Goal: Task Accomplishment & Management: Complete application form

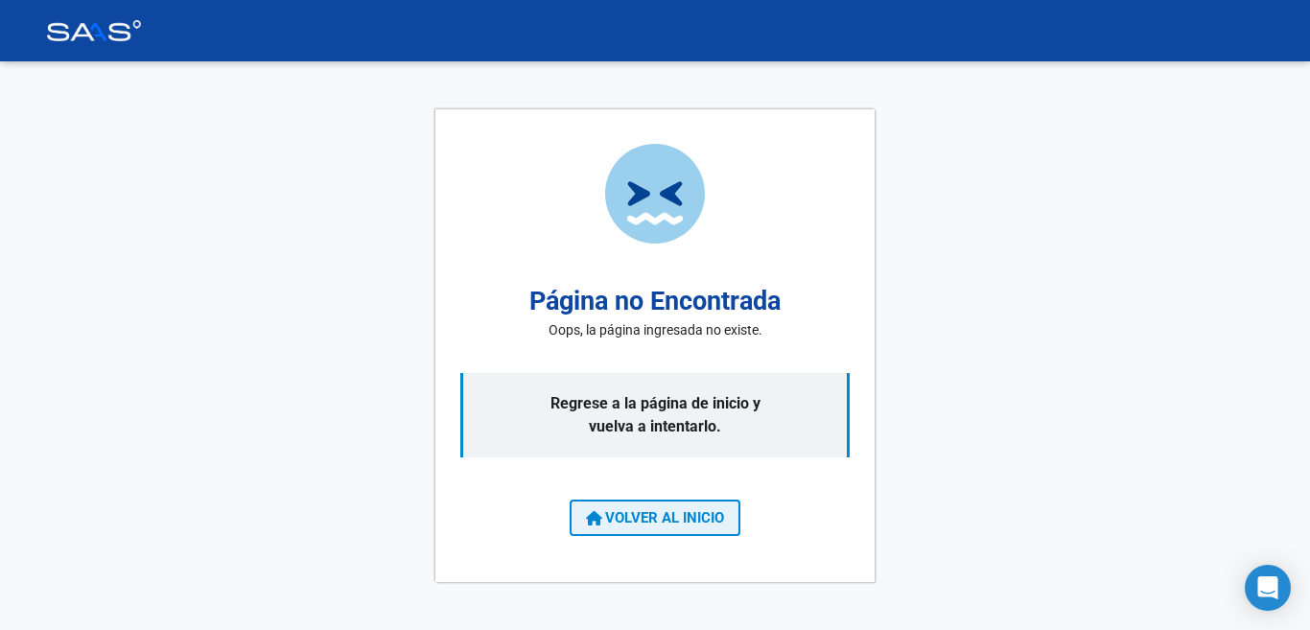
click at [573, 509] on button "VOLVER AL INICIO" at bounding box center [655, 518] width 171 height 36
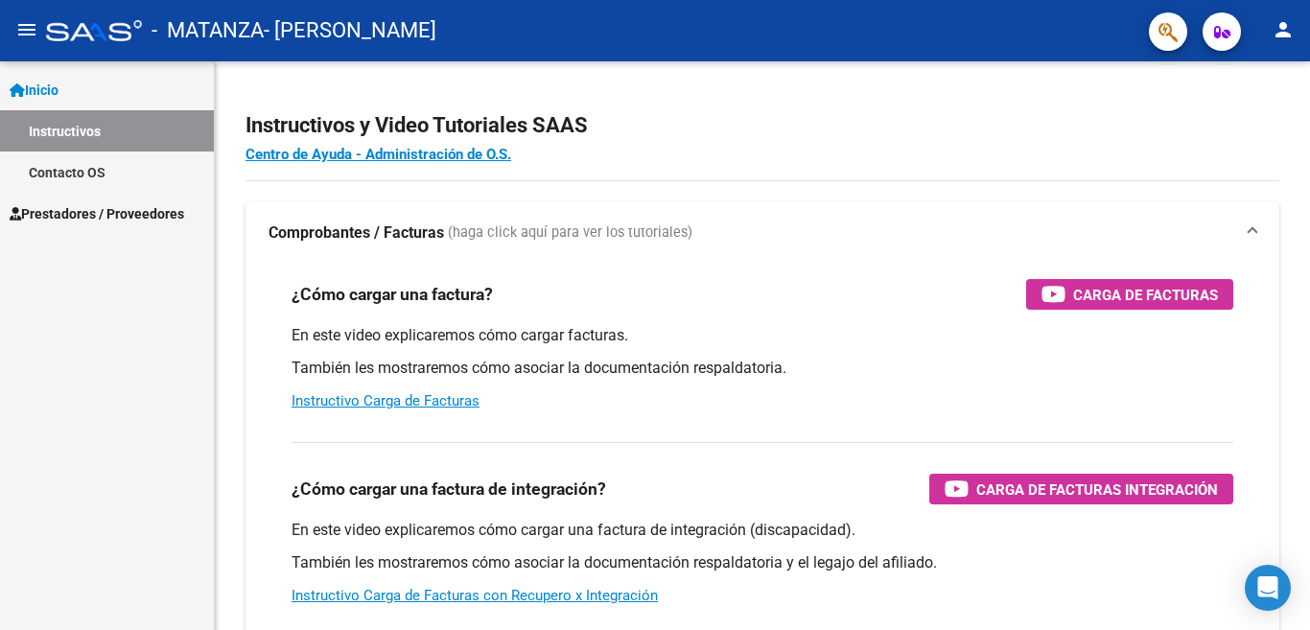
click at [142, 203] on span "Prestadores / Proveedores" at bounding box center [97, 213] width 174 height 21
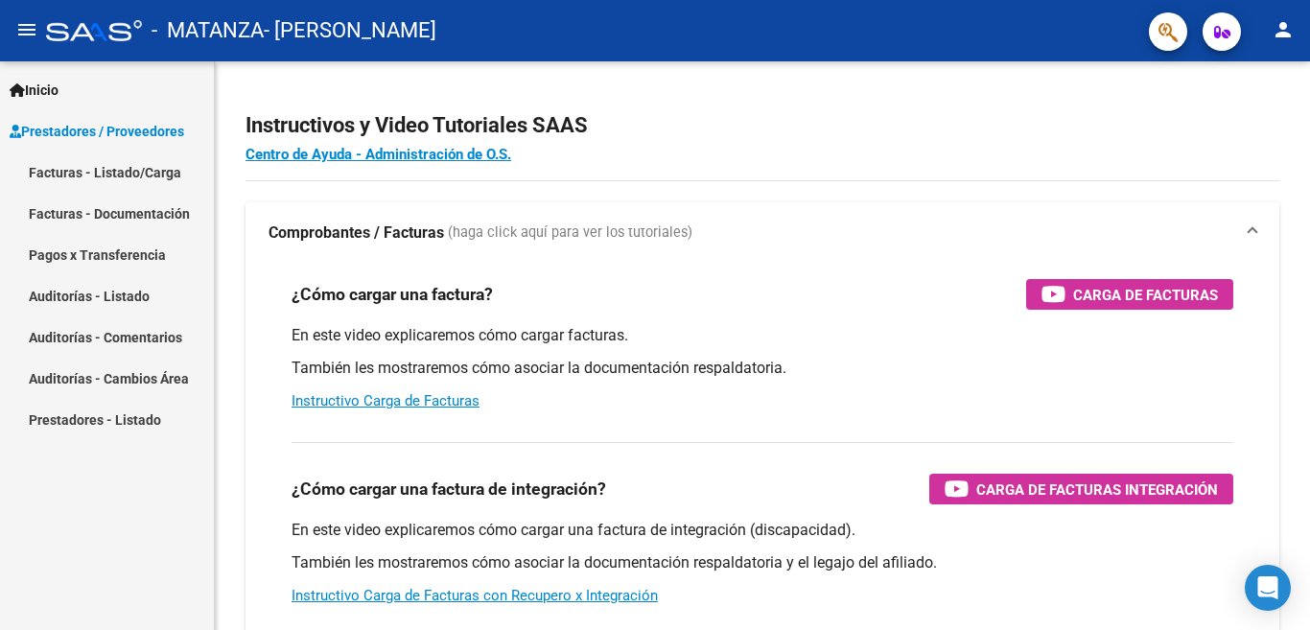
click at [136, 164] on link "Facturas - Listado/Carga" at bounding box center [107, 171] width 214 height 41
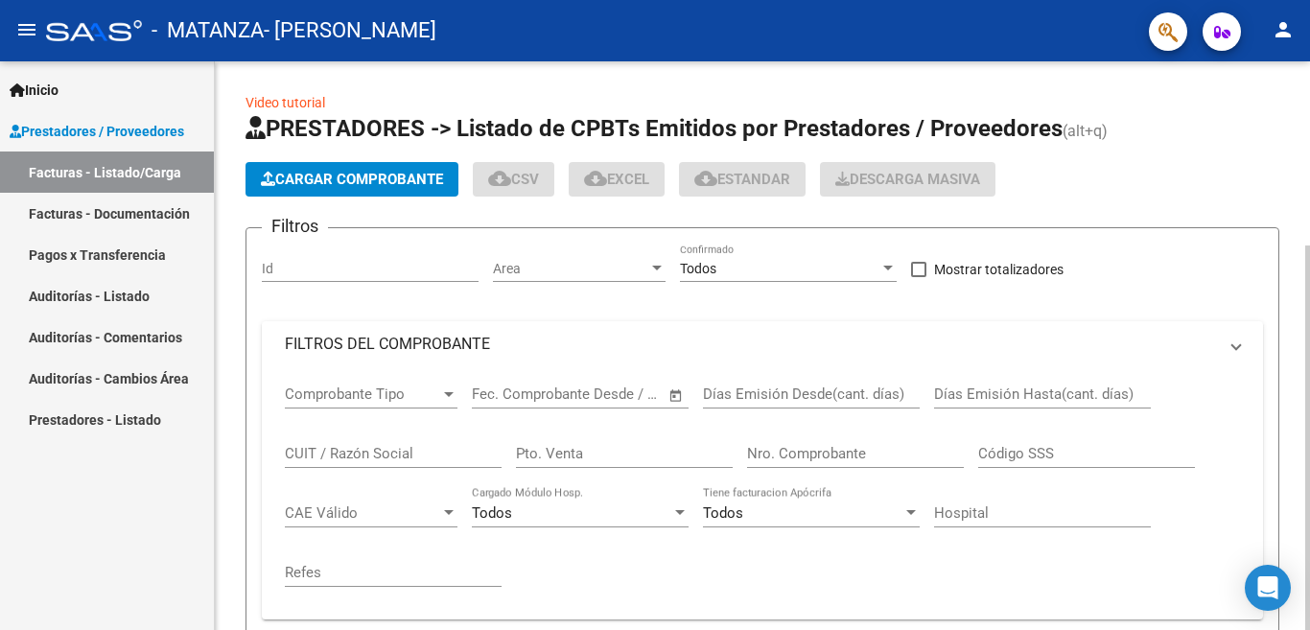
click at [528, 272] on span "Area" at bounding box center [570, 269] width 155 height 16
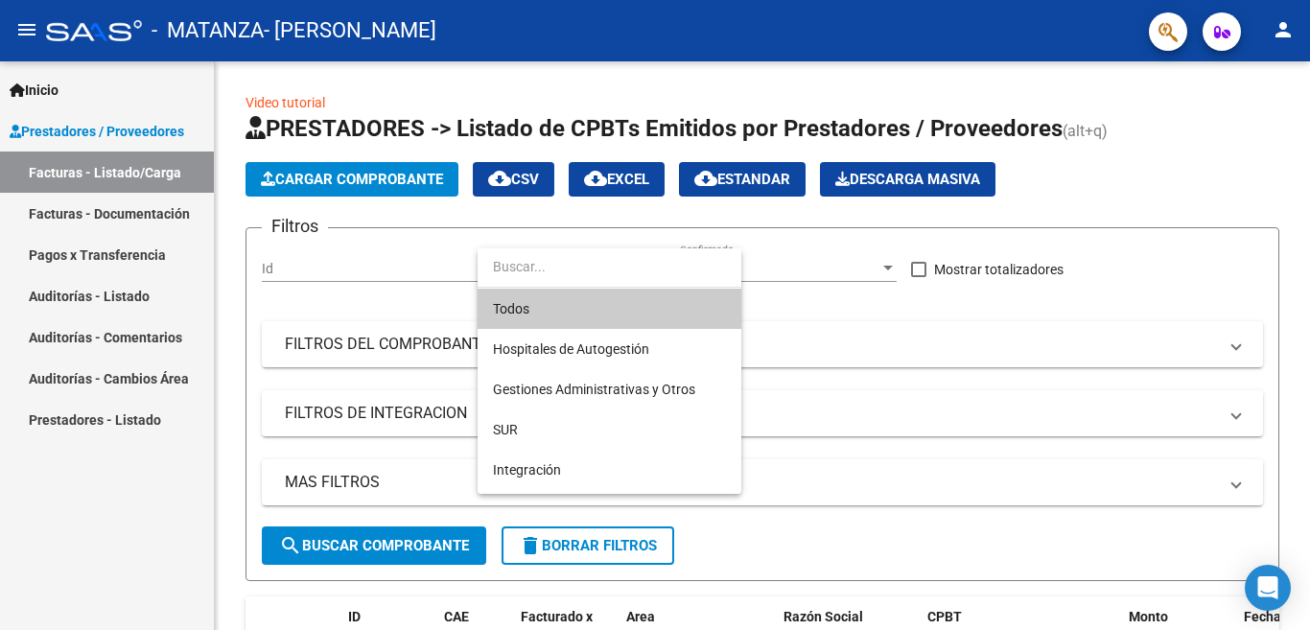
click at [376, 187] on div at bounding box center [655, 315] width 1310 height 630
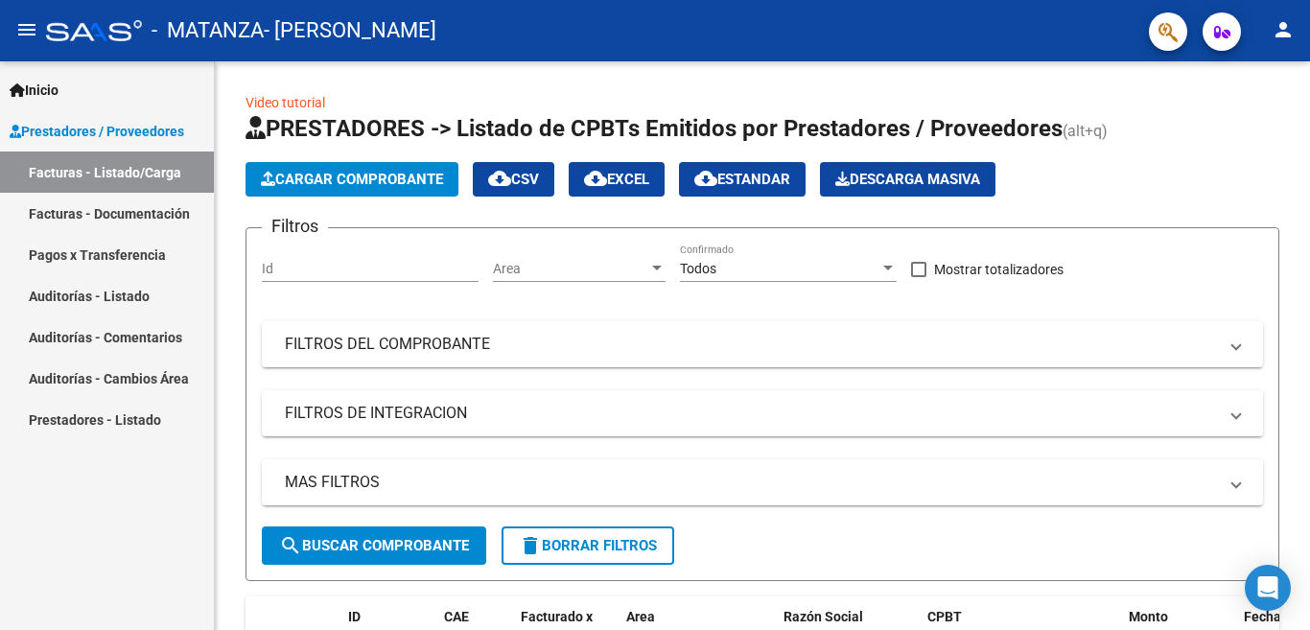
click at [376, 187] on span "Cargar Comprobante" at bounding box center [352, 179] width 182 height 17
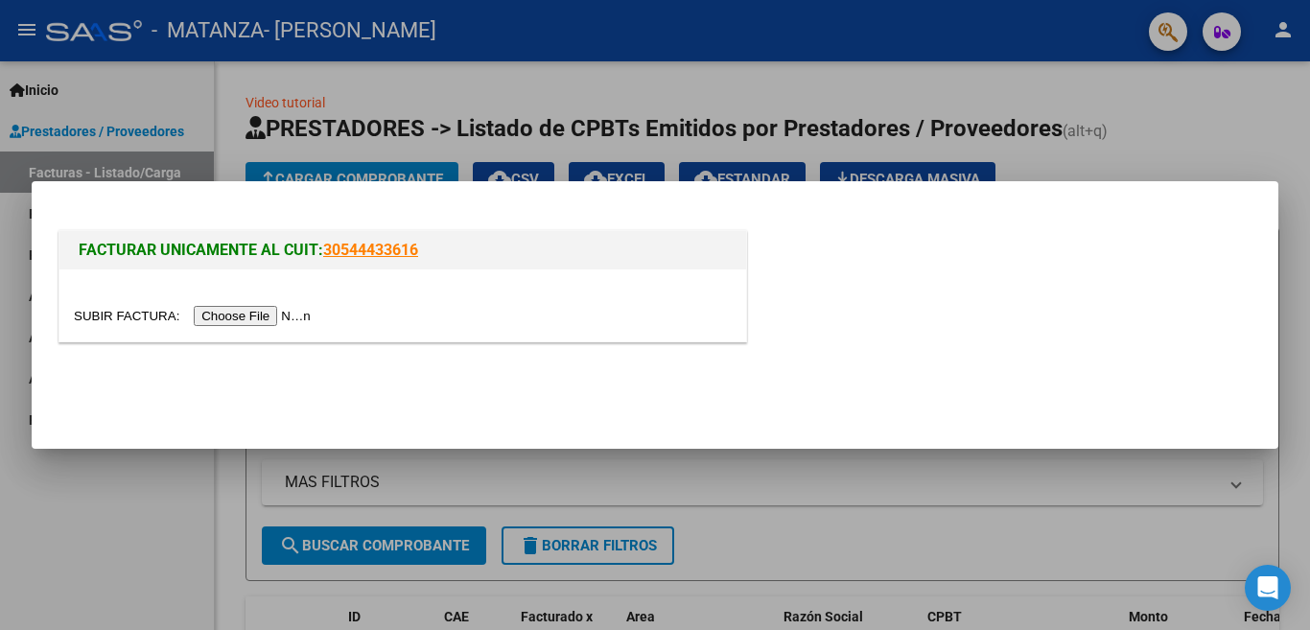
click at [302, 319] on input "file" at bounding box center [195, 316] width 243 height 20
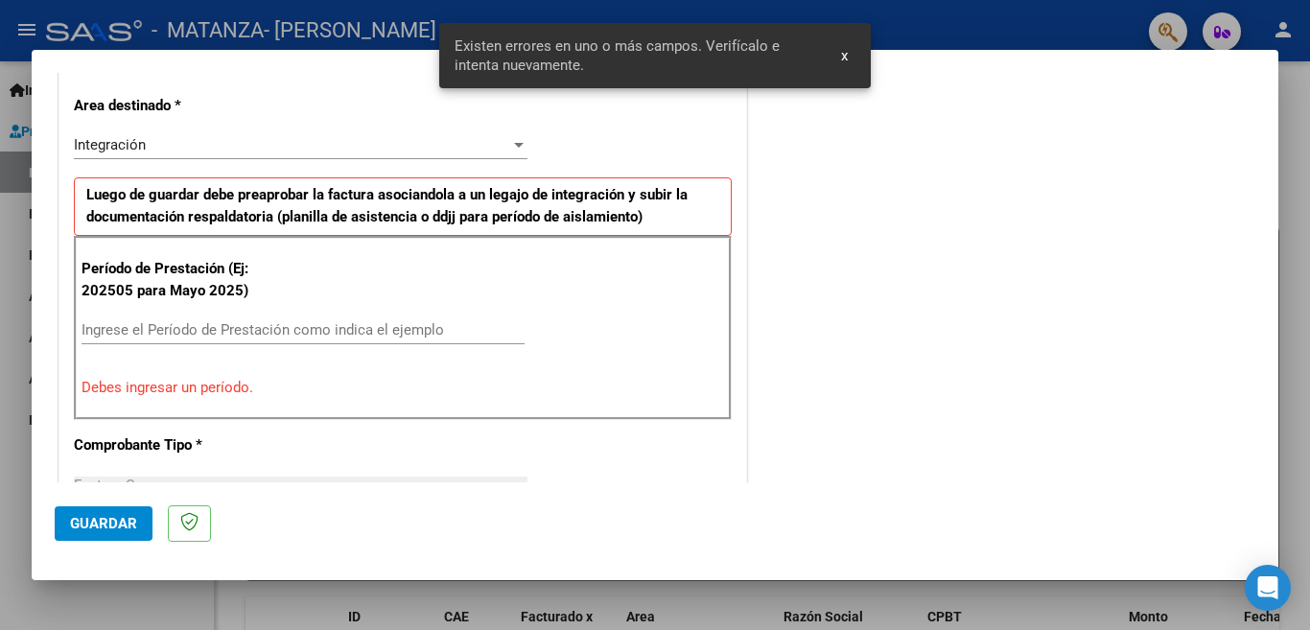
scroll to position [427, 0]
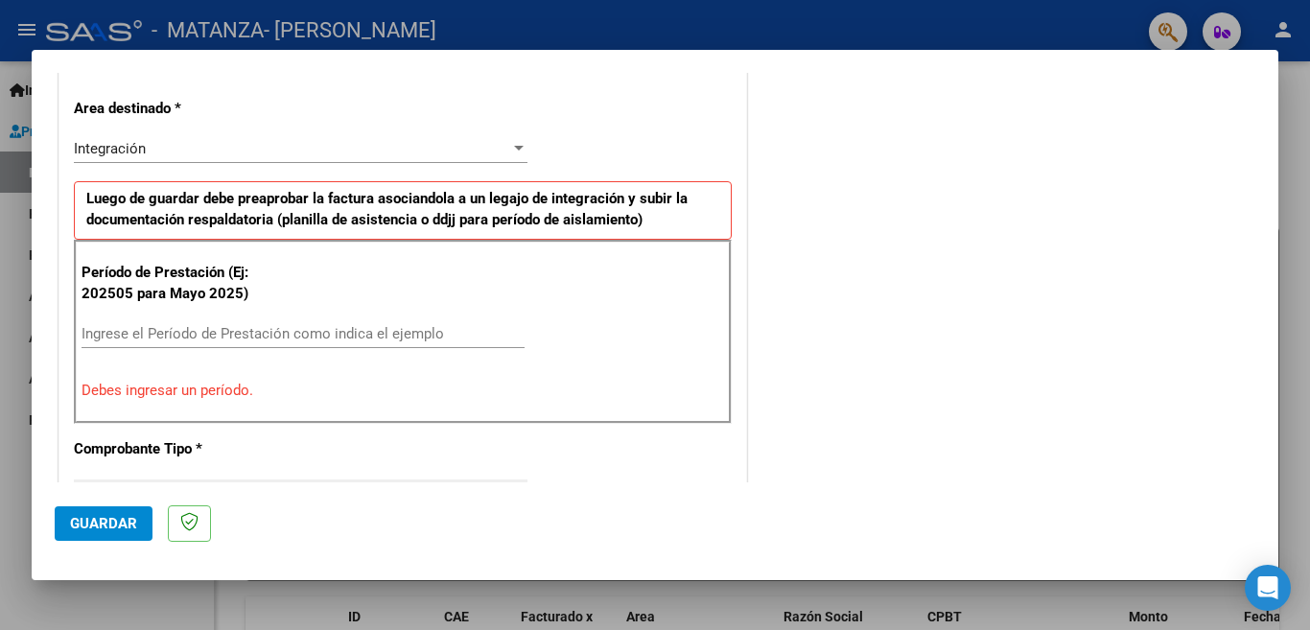
click at [397, 322] on div "Ingrese el Período de Prestación como indica el ejemplo" at bounding box center [302, 333] width 443 height 29
click at [267, 408] on div "Período de Prestación (Ej: 202505 para [DATE]) 082025 Ingrese el Período de Pre…" at bounding box center [403, 332] width 658 height 184
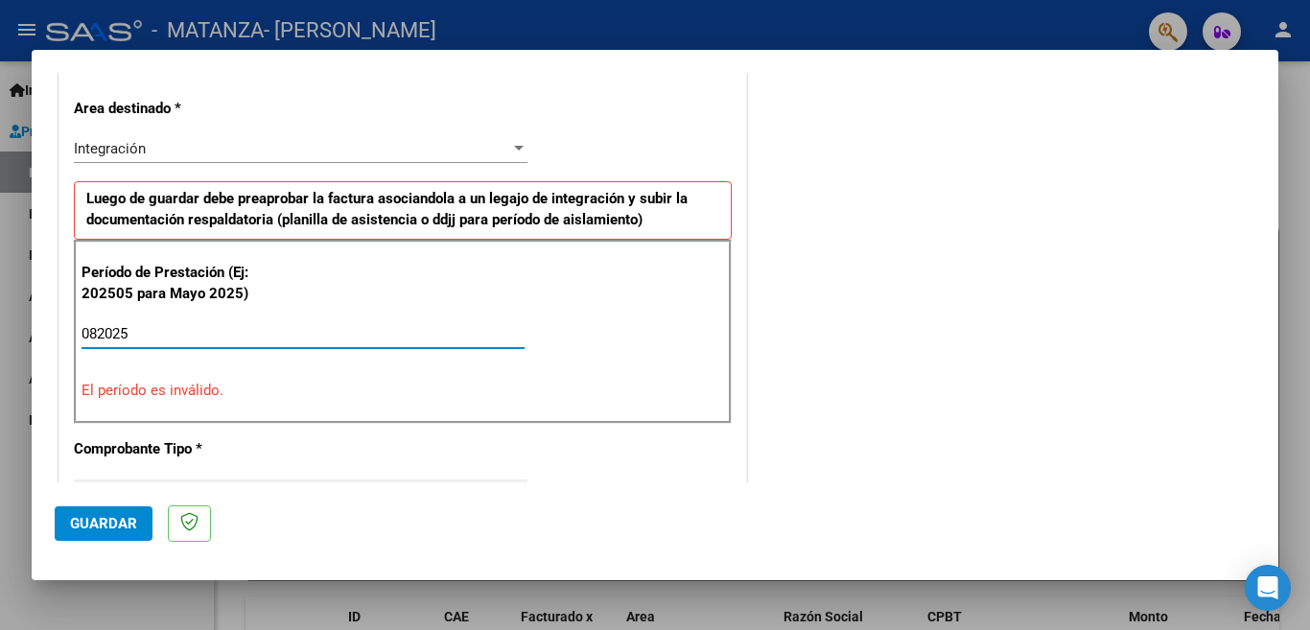
click at [222, 341] on input "082025" at bounding box center [302, 333] width 443 height 17
type input "0"
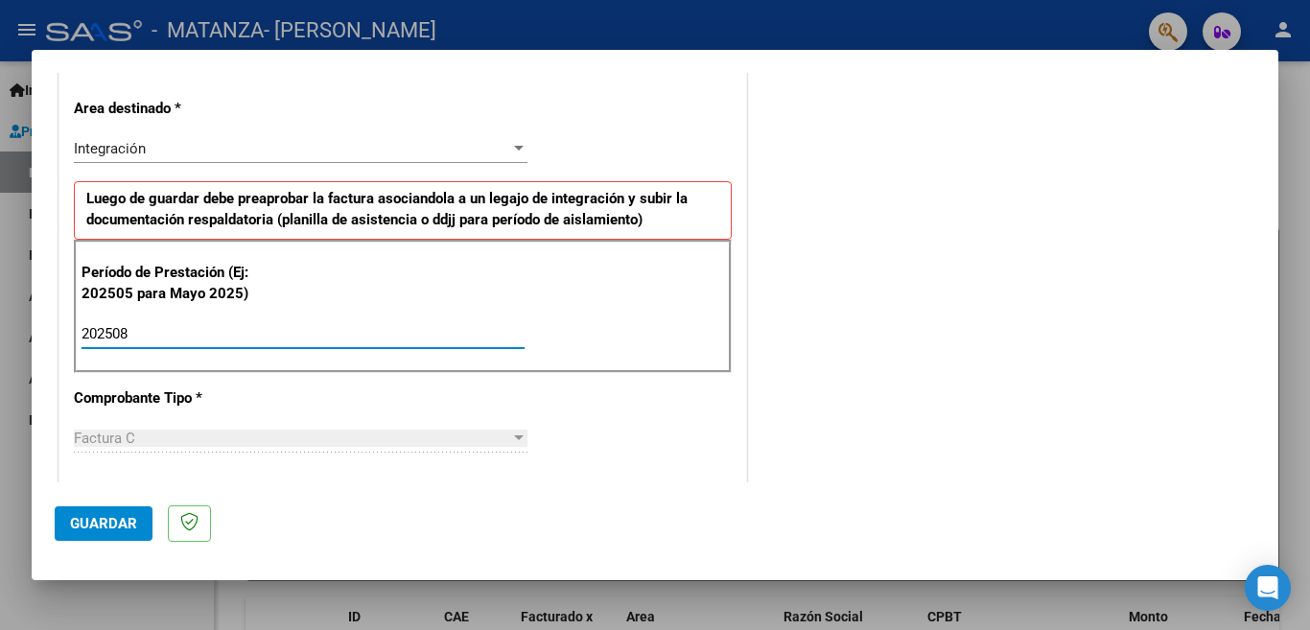
type input "202508"
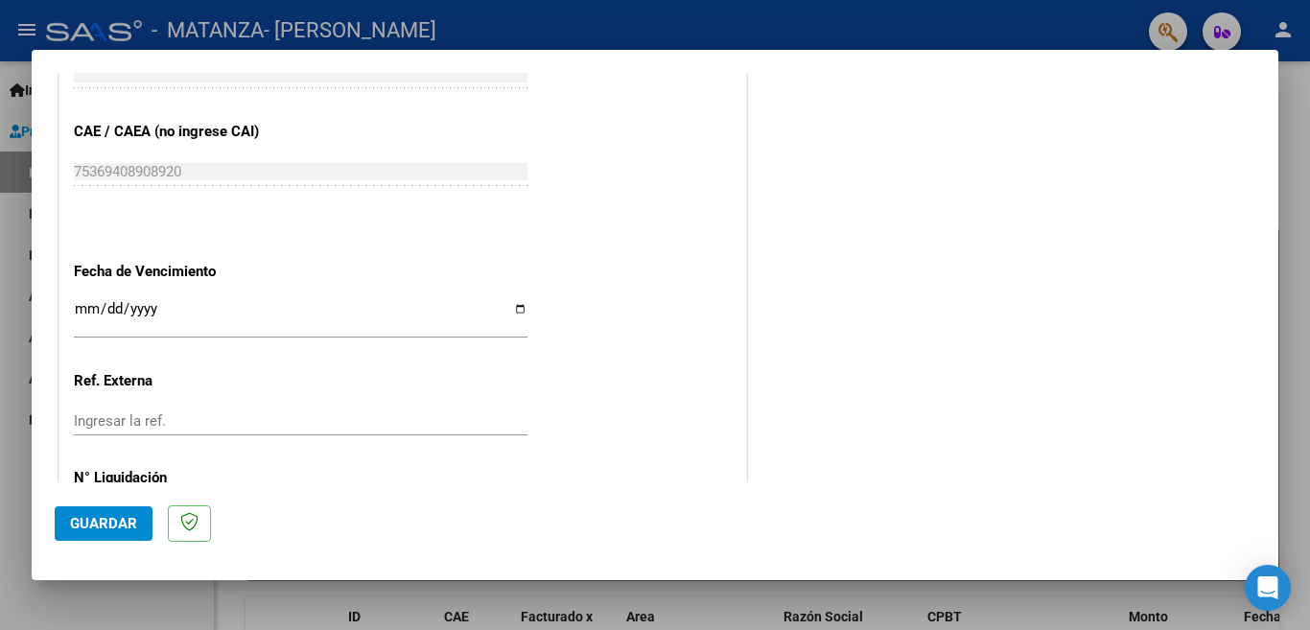
scroll to position [1254, 0]
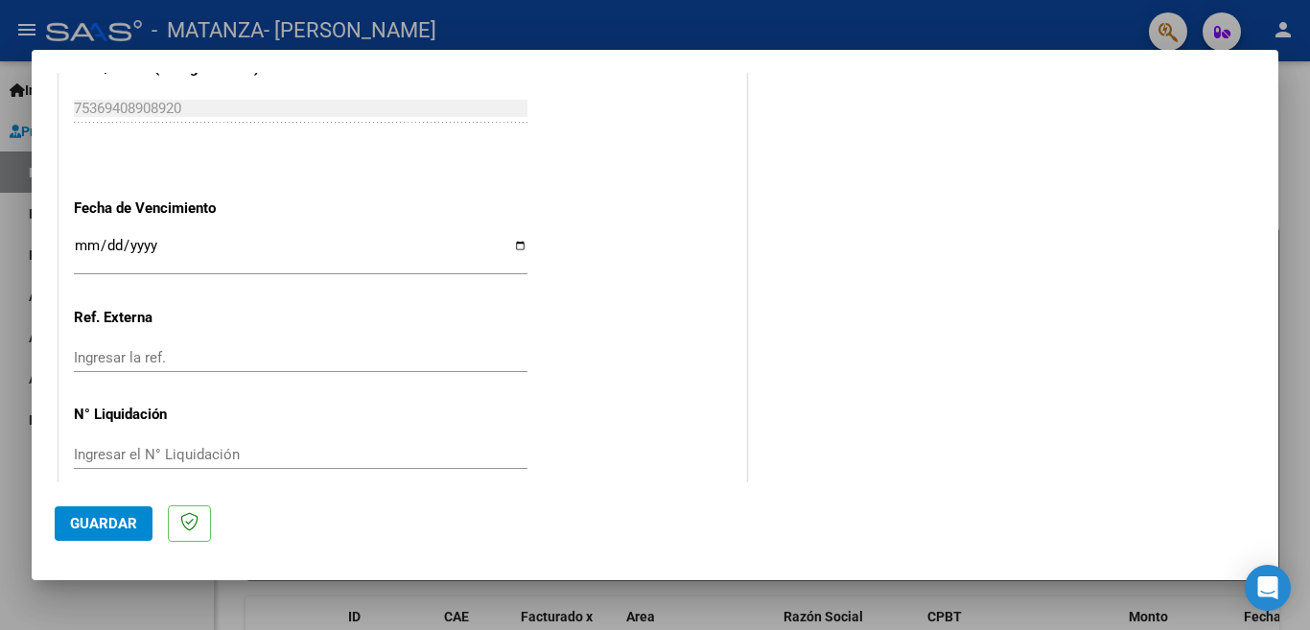
click at [119, 527] on span "Guardar" at bounding box center [103, 523] width 67 height 17
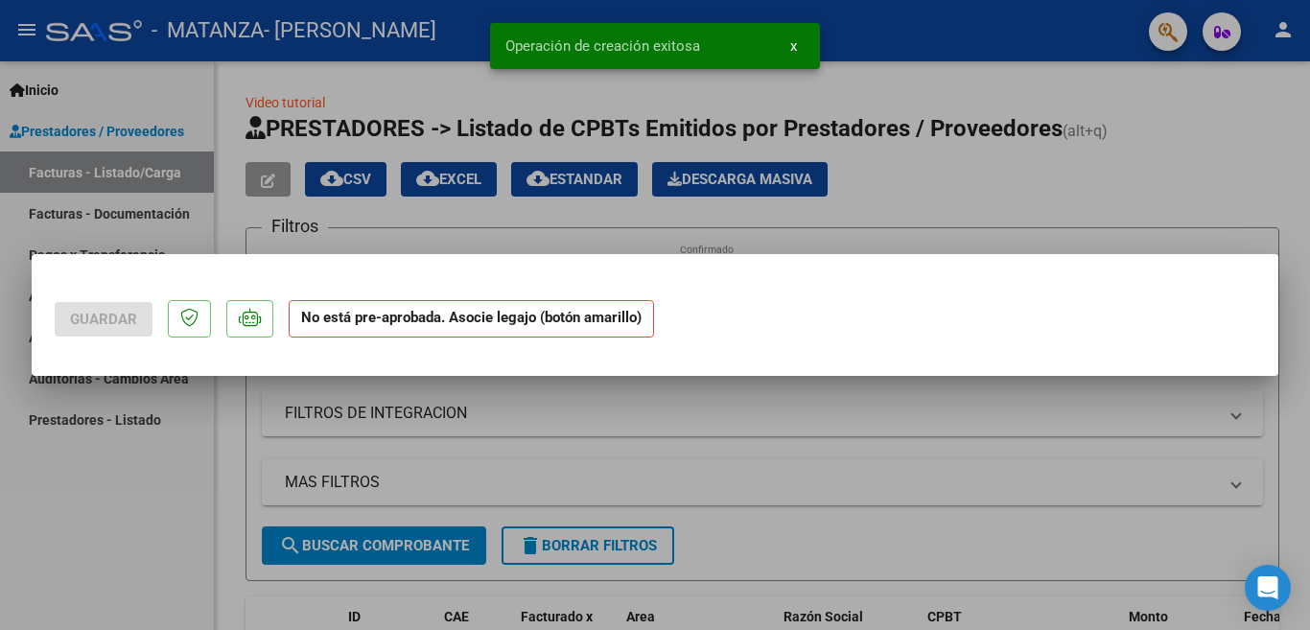
scroll to position [0, 0]
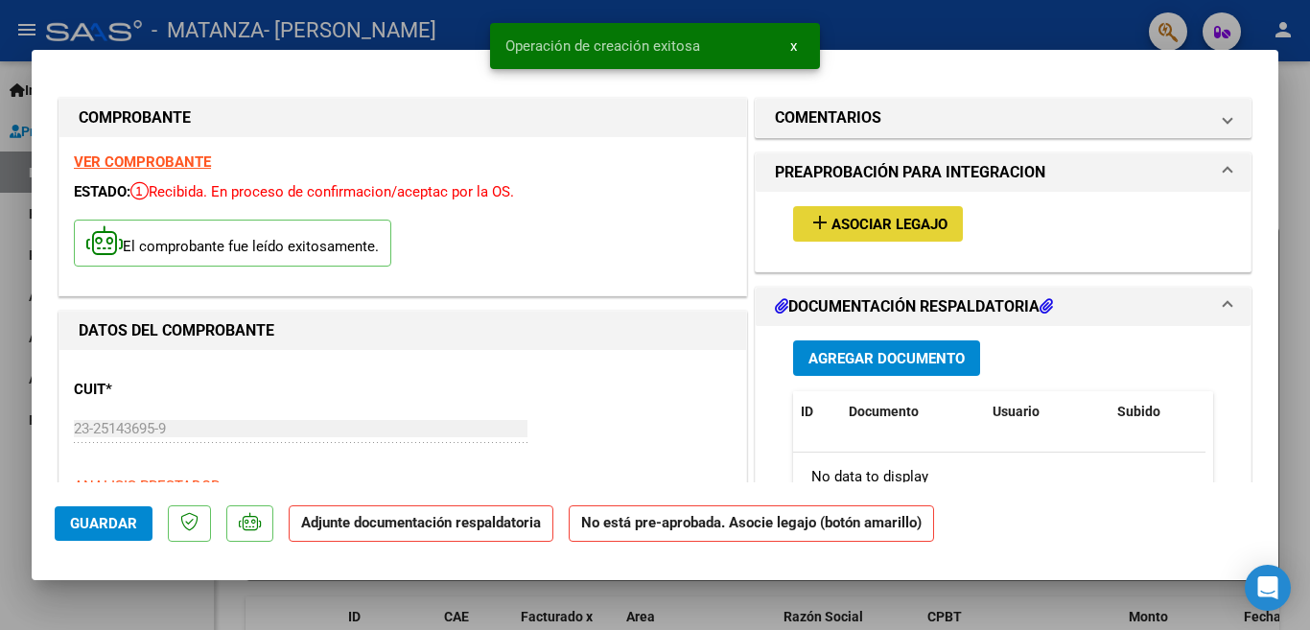
click at [844, 212] on button "add Asociar Legajo" at bounding box center [878, 223] width 170 height 35
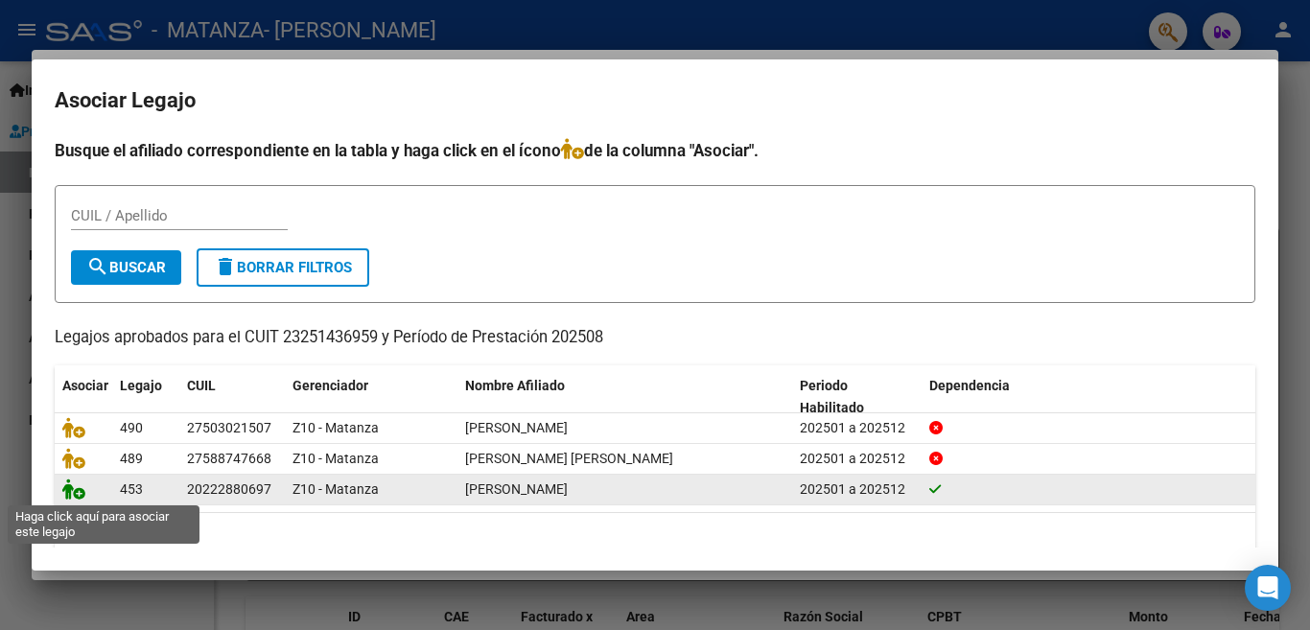
click at [63, 488] on icon at bounding box center [73, 488] width 23 height 21
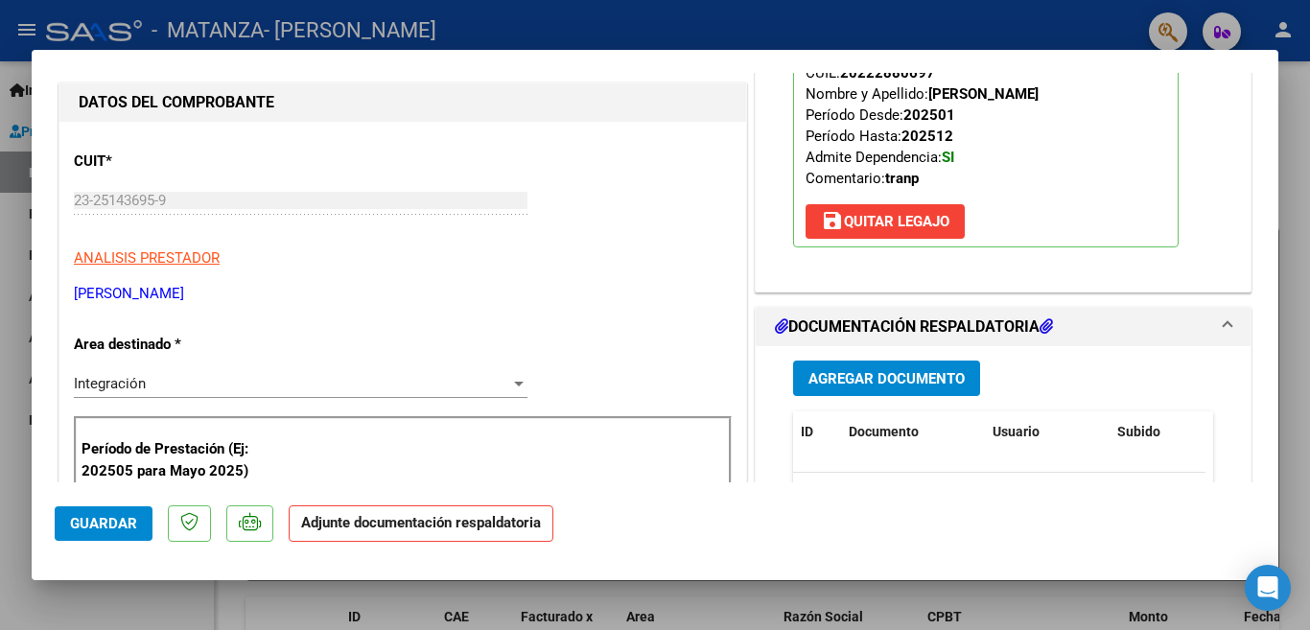
scroll to position [268, 0]
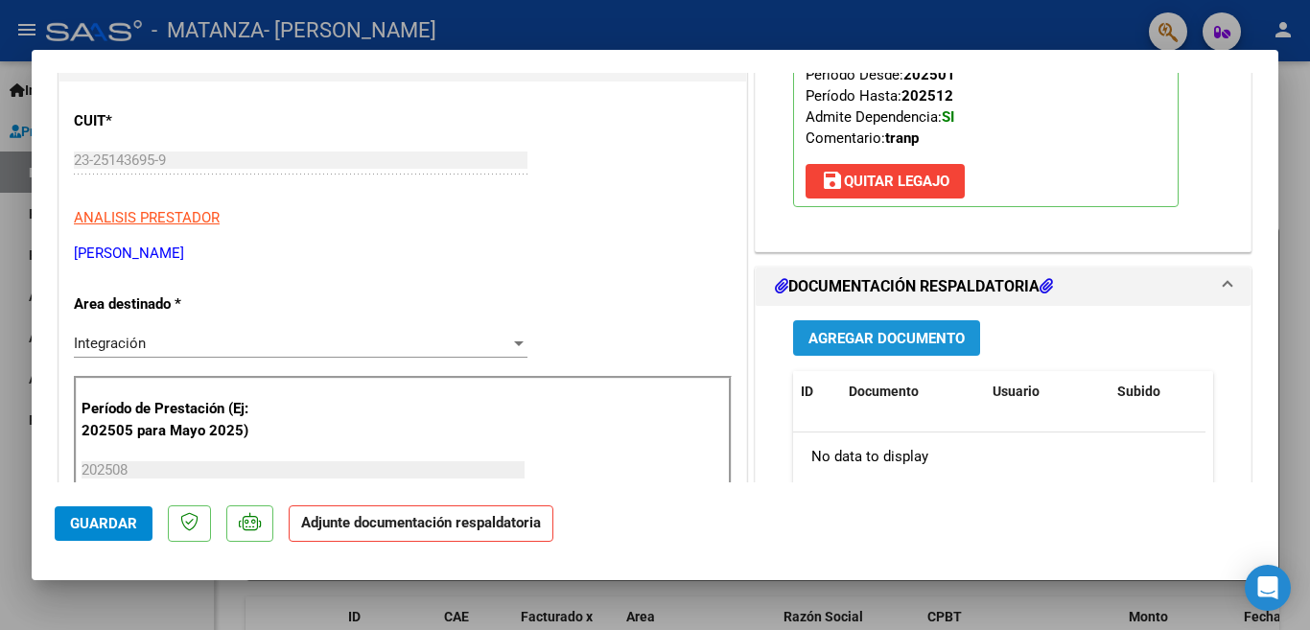
click at [902, 322] on button "Agregar Documento" at bounding box center [886, 337] width 187 height 35
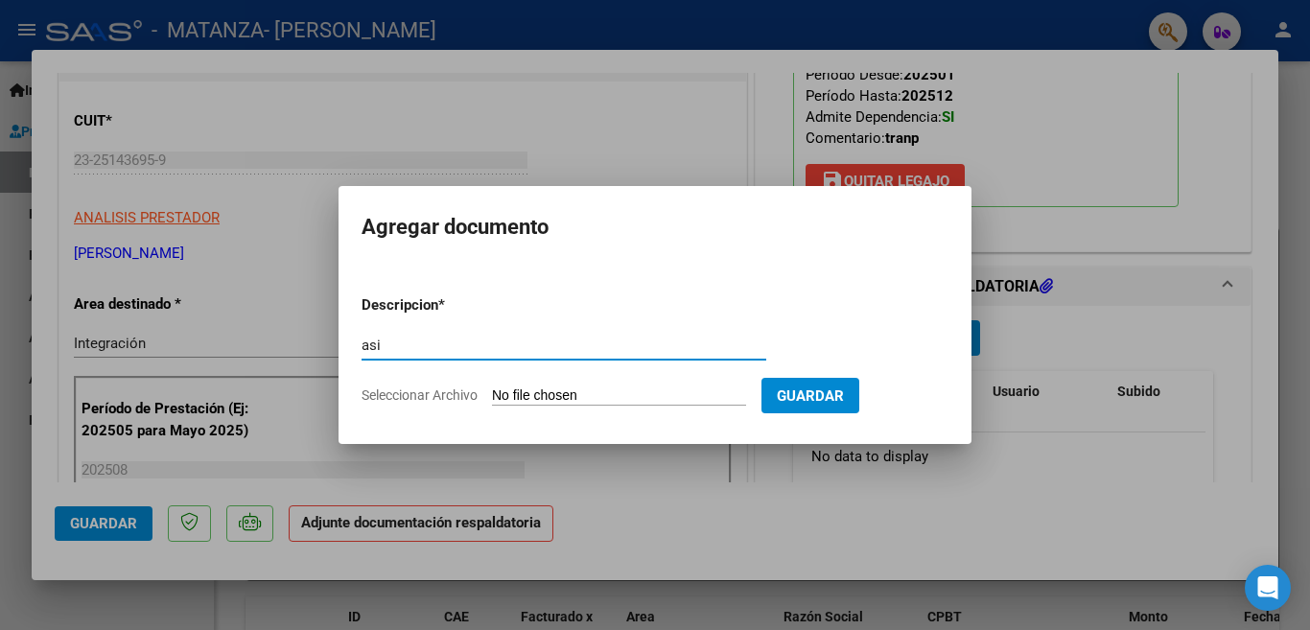
type input "asistencia"
click at [513, 388] on input "Seleccionar Archivo" at bounding box center [619, 396] width 254 height 18
type input "C:\fakepath\Baza [DATE].jpeg"
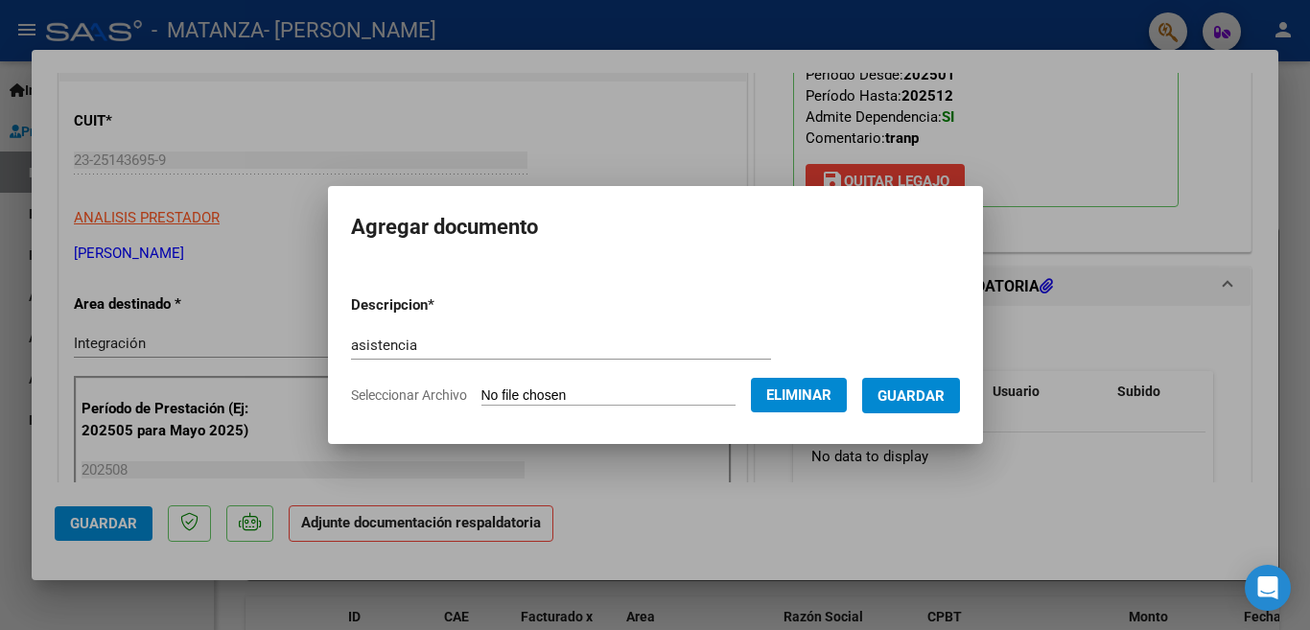
click at [901, 401] on span "Guardar" at bounding box center [910, 395] width 67 height 17
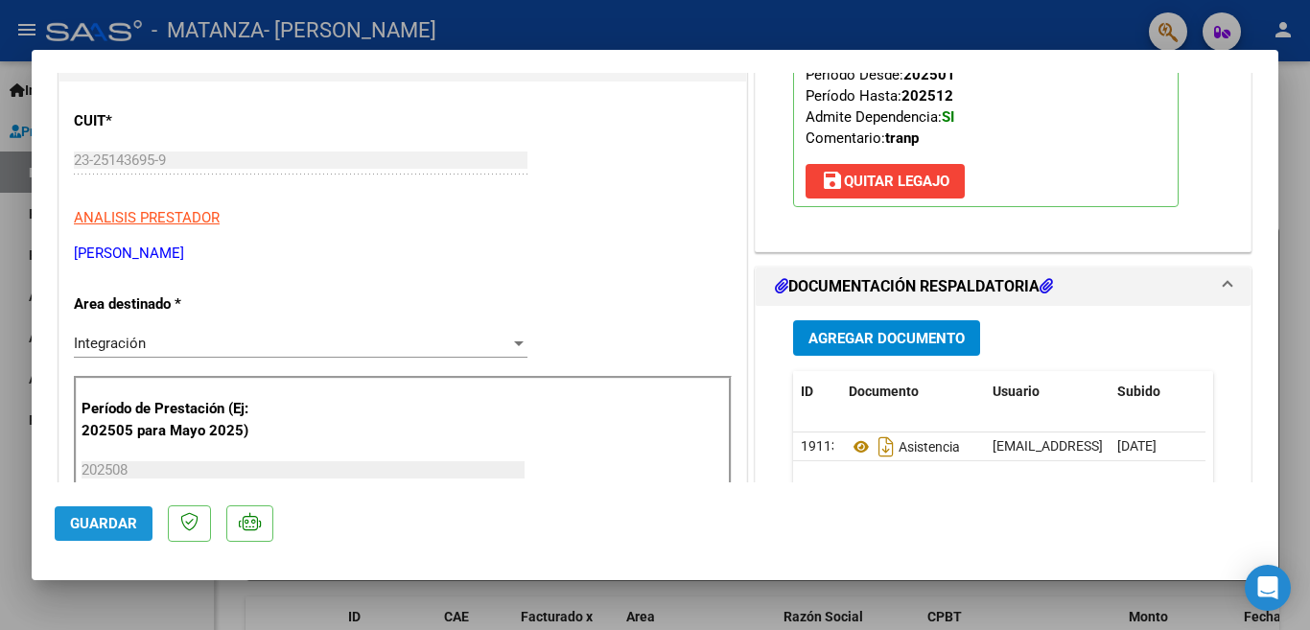
click at [125, 509] on button "Guardar" at bounding box center [104, 523] width 98 height 35
click at [90, 532] on span "Guardar" at bounding box center [103, 523] width 67 height 17
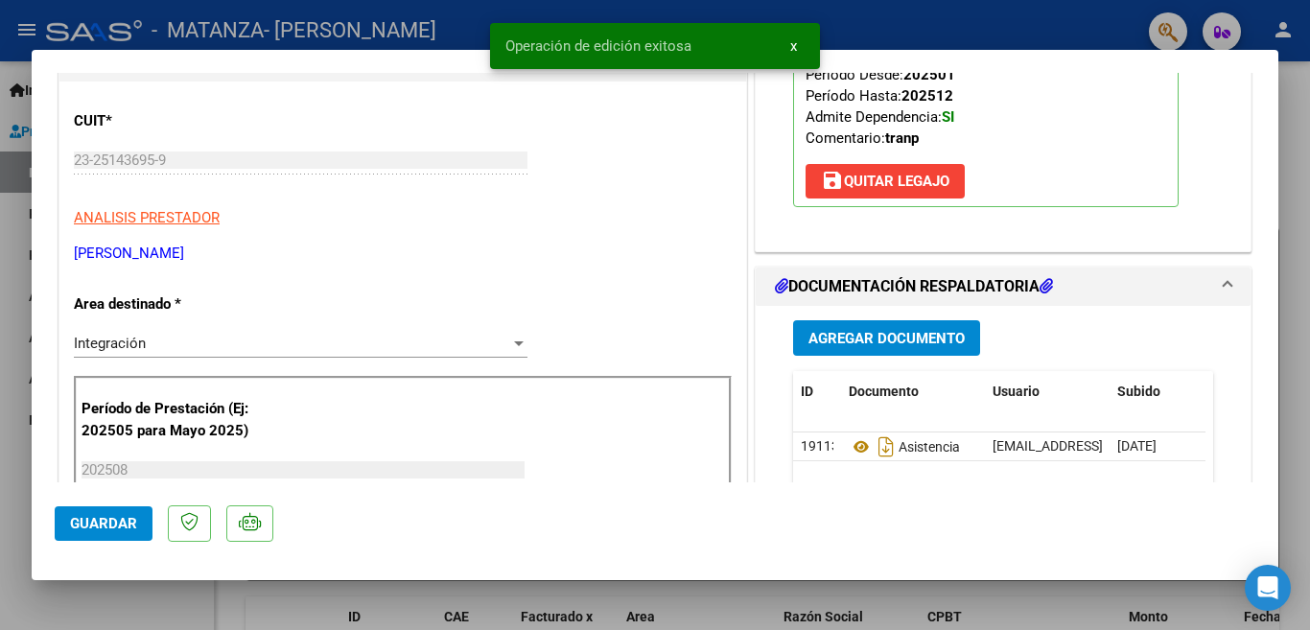
click at [470, 30] on div "Operación de edición exitosa x" at bounding box center [655, 46] width 376 height 92
click at [932, 26] on div at bounding box center [655, 315] width 1310 height 630
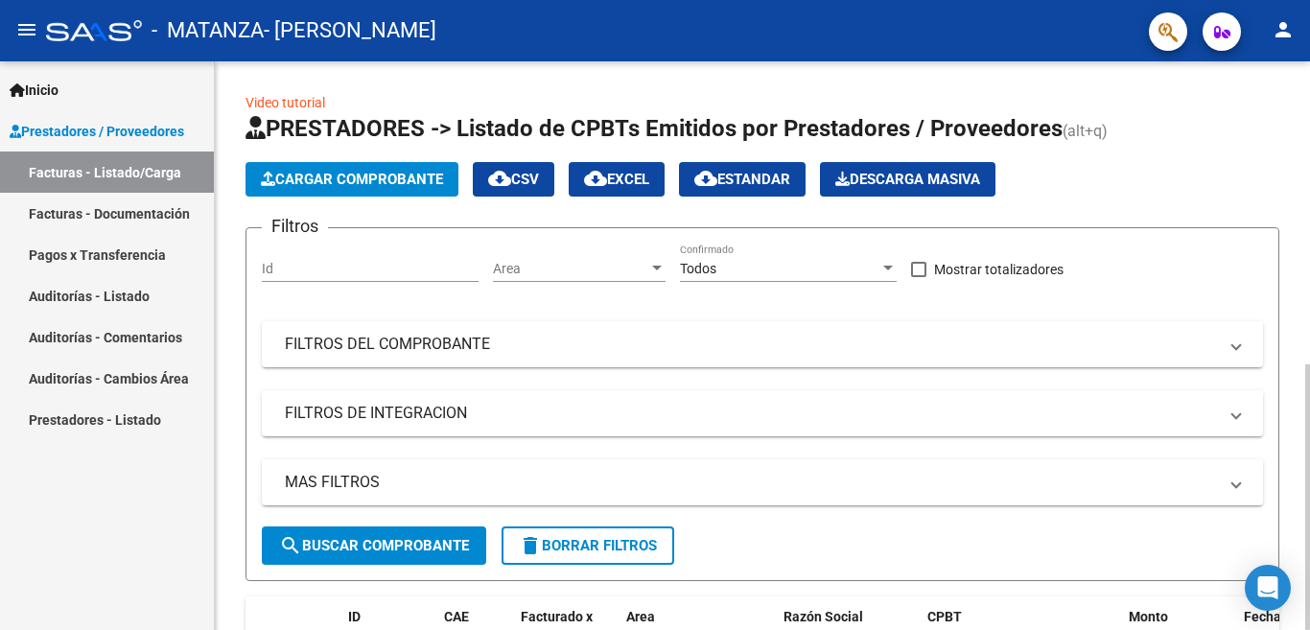
click at [384, 176] on span "Cargar Comprobante" at bounding box center [352, 179] width 182 height 17
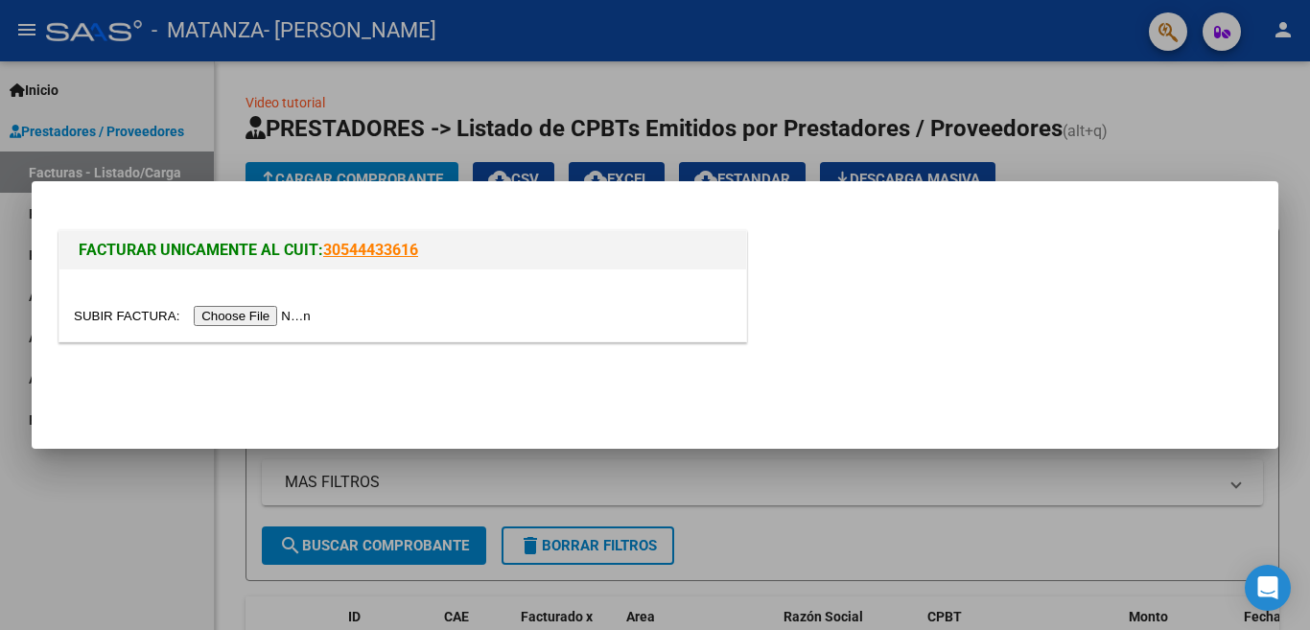
click at [296, 316] on input "file" at bounding box center [195, 316] width 243 height 20
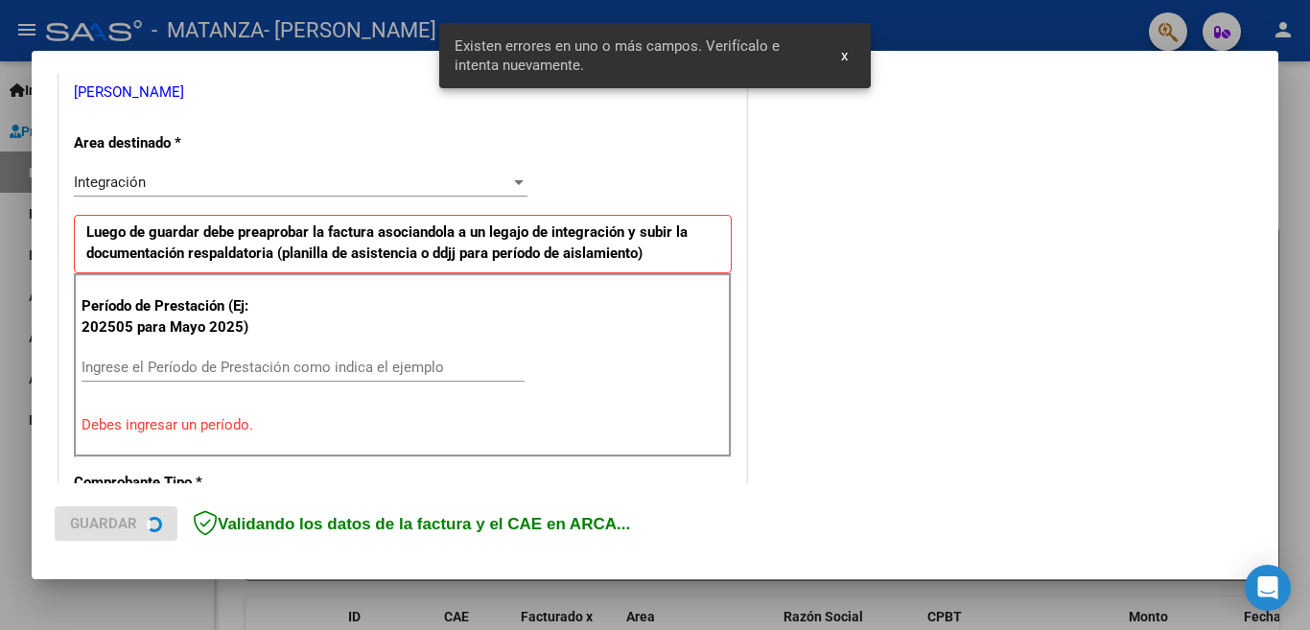
scroll to position [427, 0]
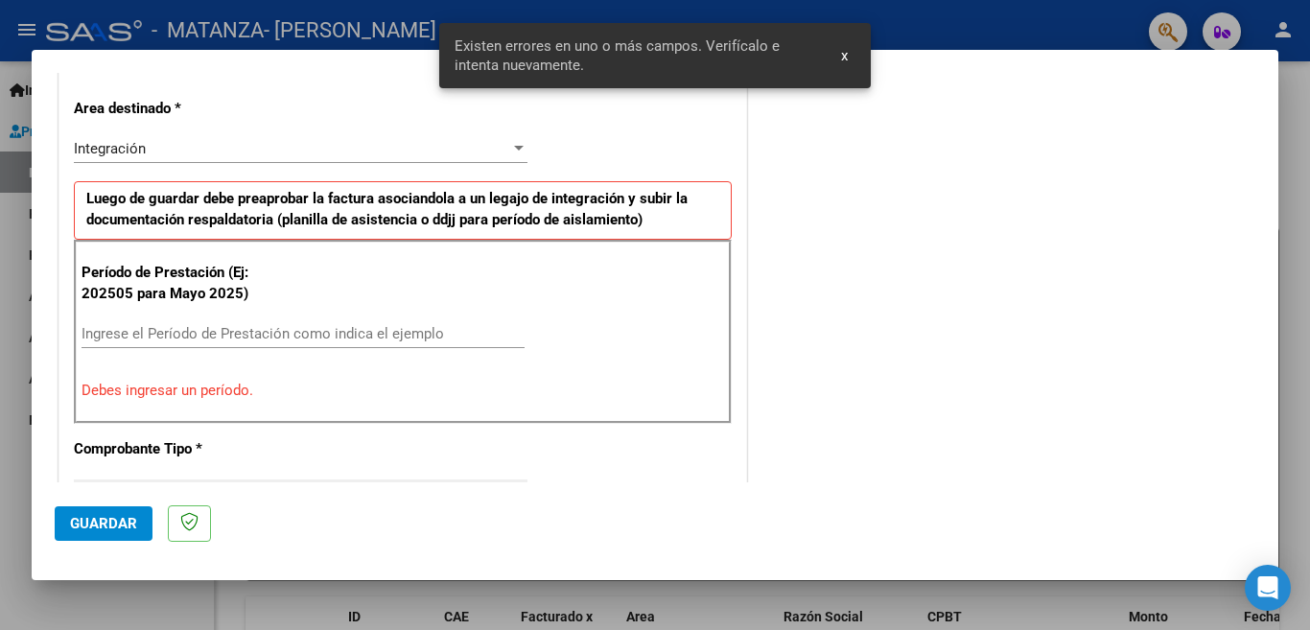
click at [472, 327] on input "Ingrese el Período de Prestación como indica el ejemplo" at bounding box center [302, 333] width 443 height 17
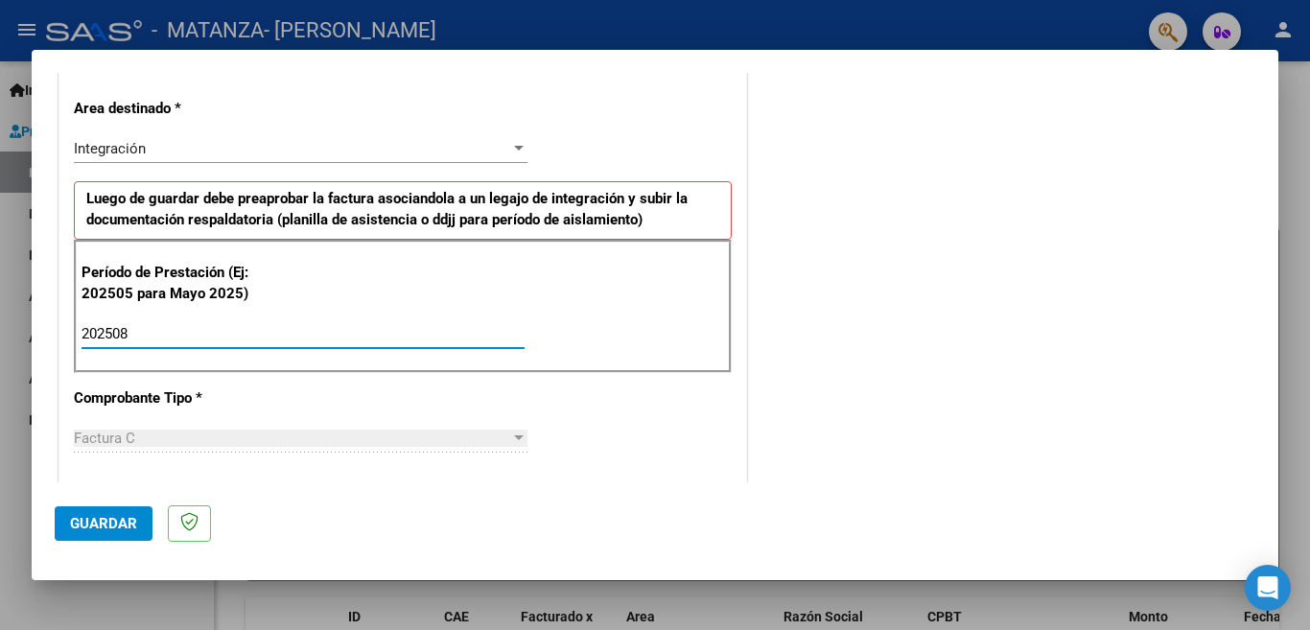
type input "202508"
click at [99, 525] on span "Guardar" at bounding box center [103, 523] width 67 height 17
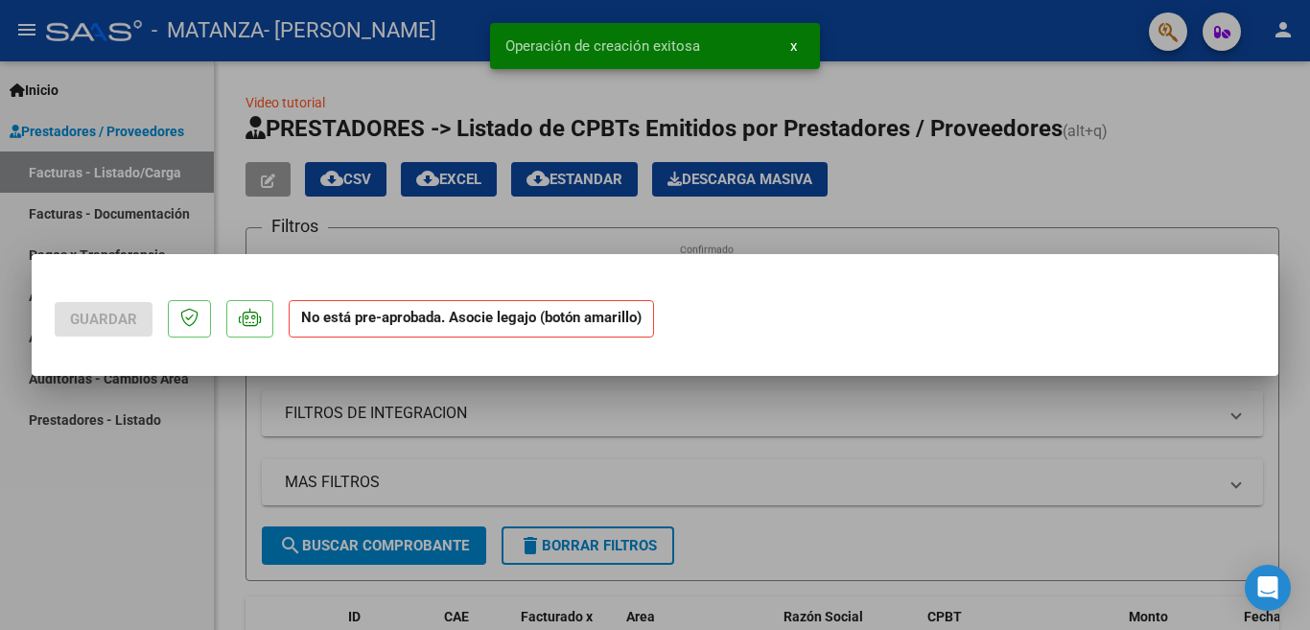
scroll to position [0, 0]
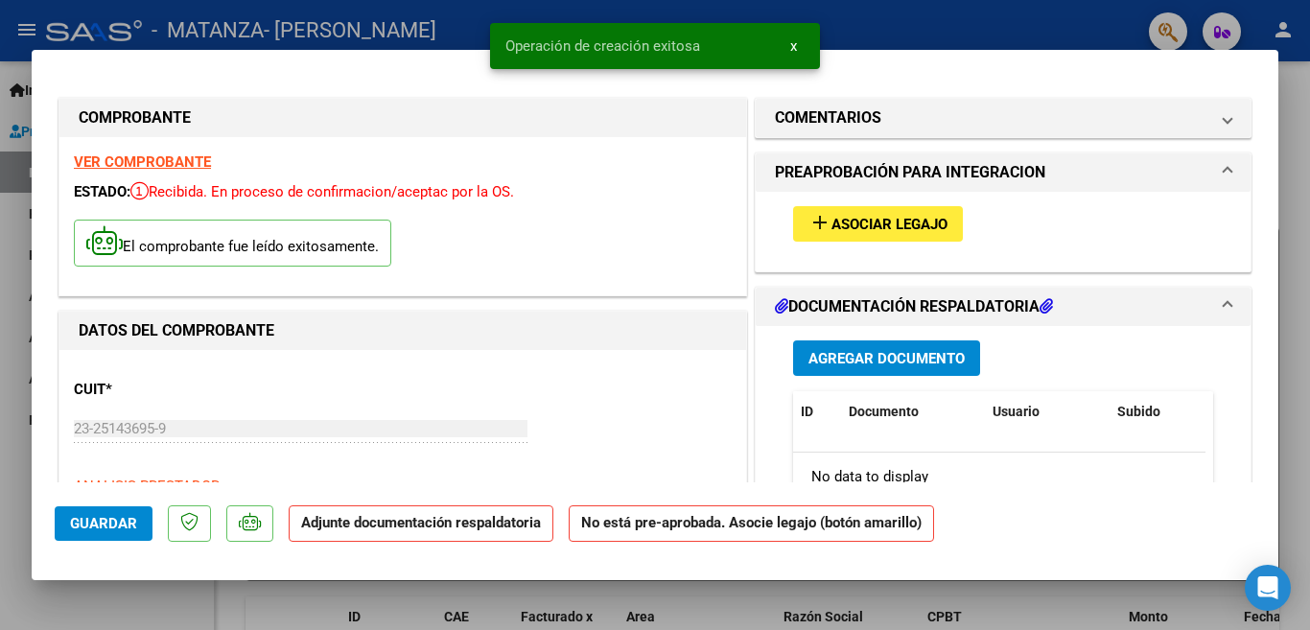
click at [894, 244] on div "add Asociar Legajo" at bounding box center [1003, 224] width 449 height 64
click at [894, 230] on span "Asociar Legajo" at bounding box center [889, 224] width 116 height 17
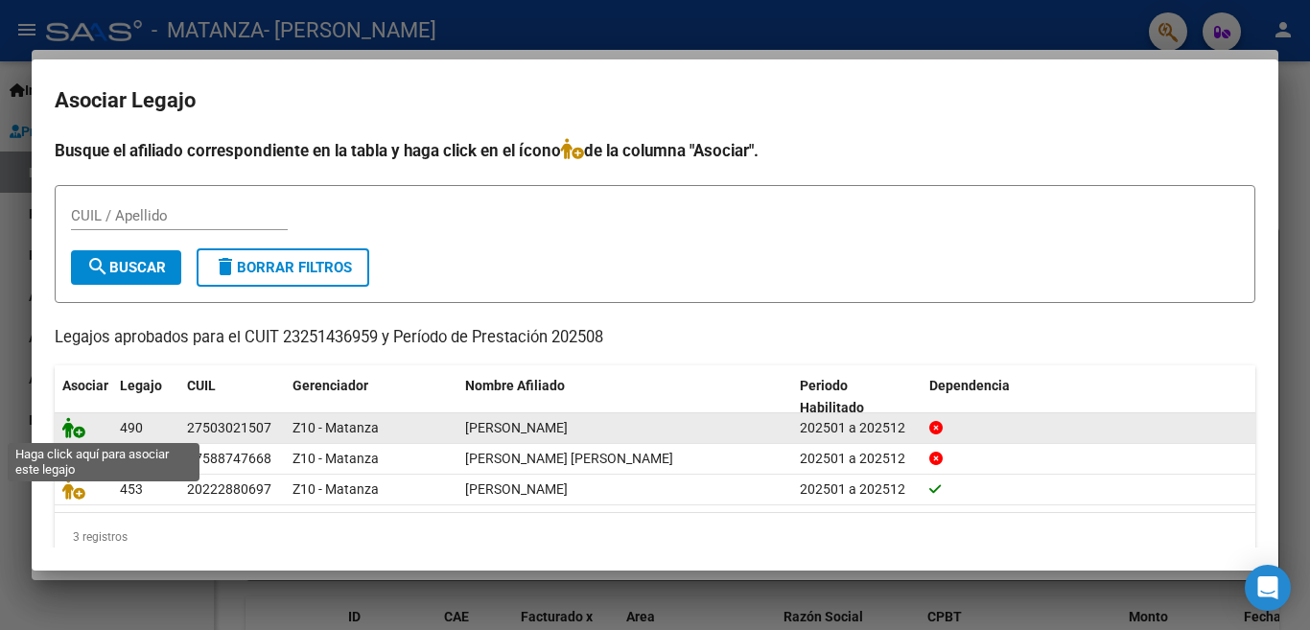
click at [64, 430] on icon at bounding box center [73, 427] width 23 height 21
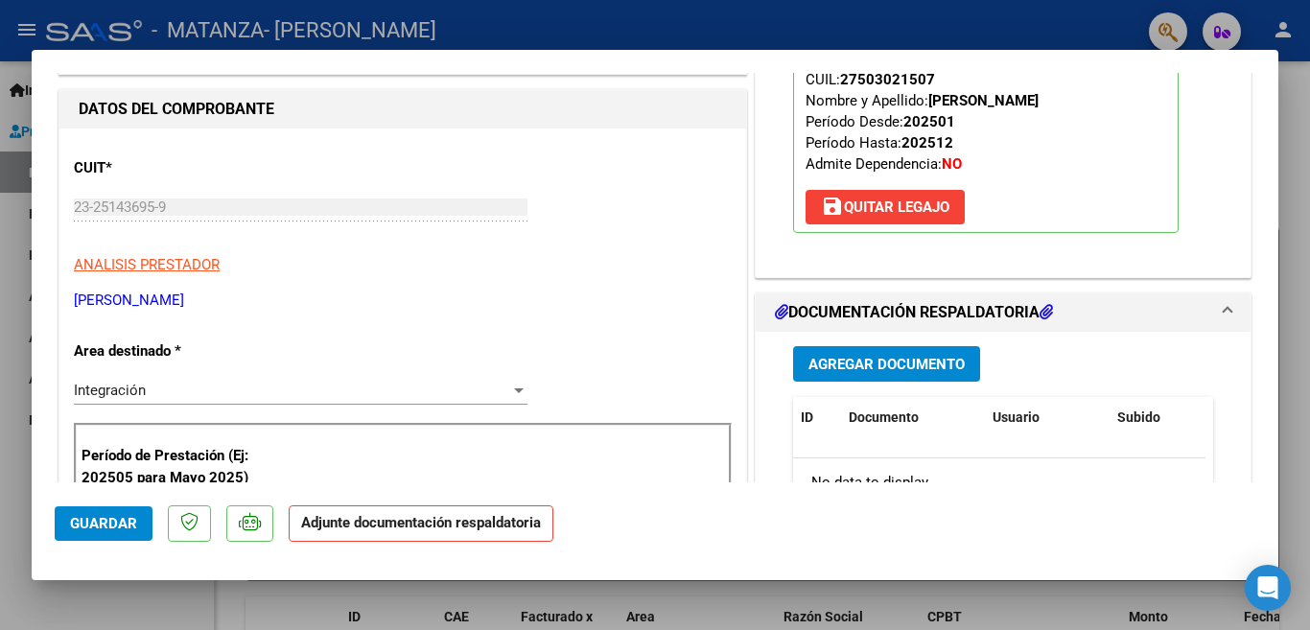
scroll to position [268, 0]
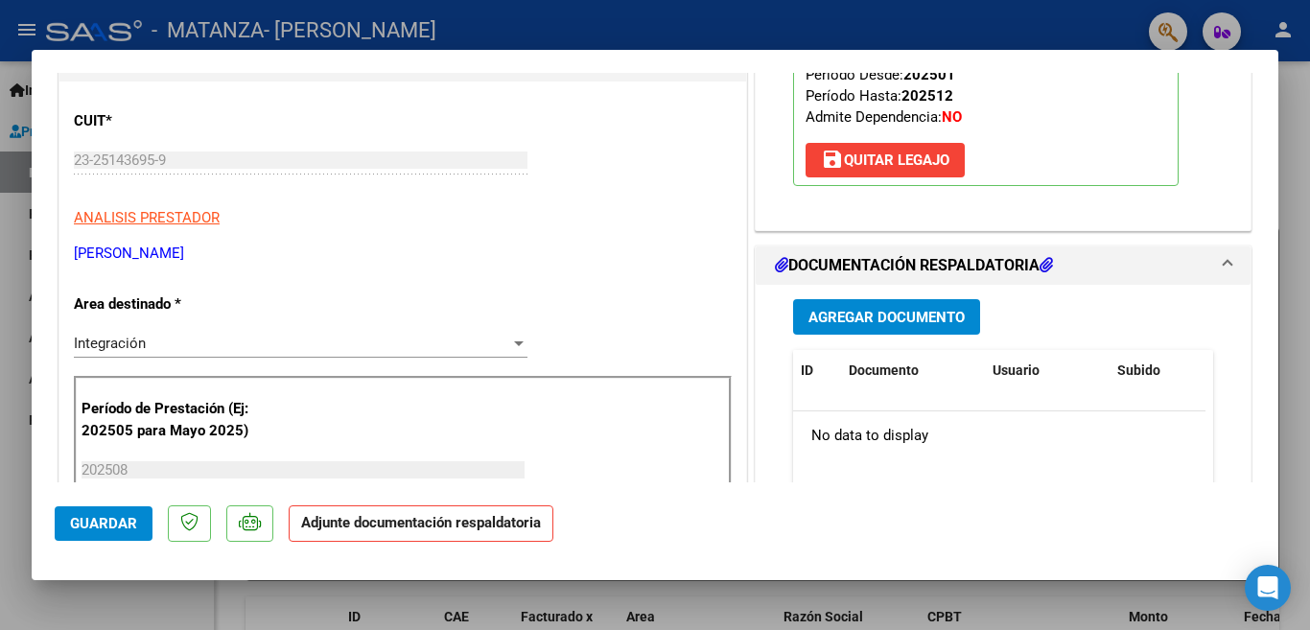
click at [850, 302] on button "Agregar Documento" at bounding box center [886, 316] width 187 height 35
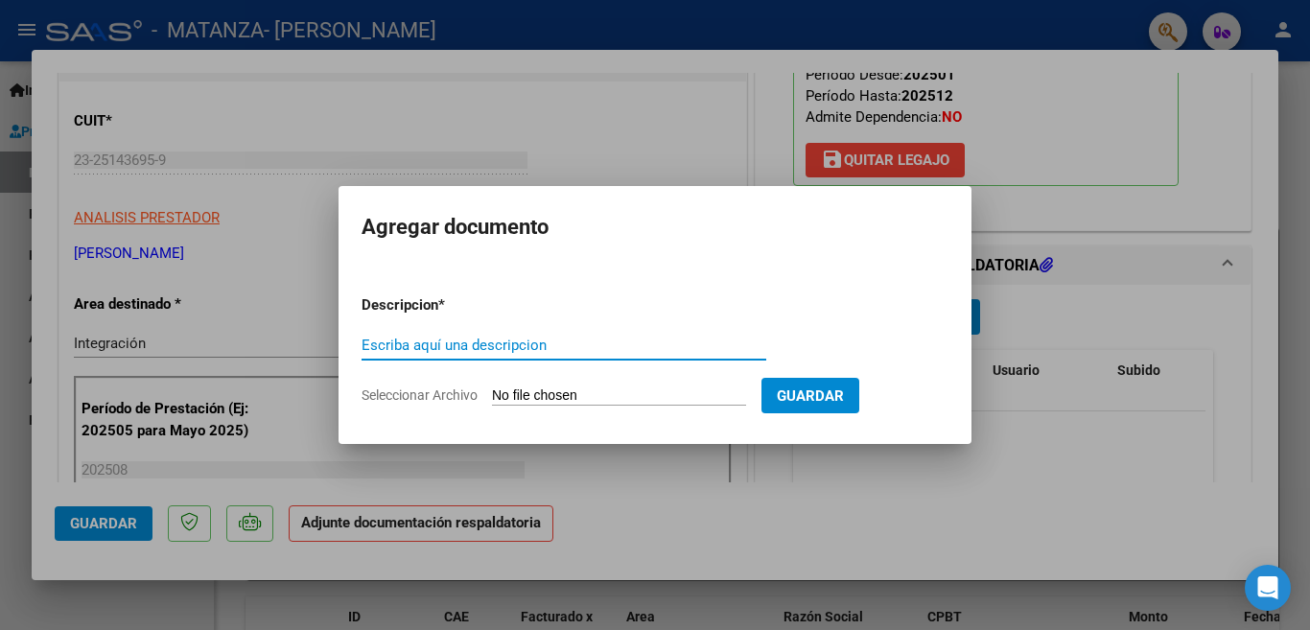
click at [656, 350] on input "Escriba aquí una descripcion" at bounding box center [563, 345] width 405 height 17
type input "asistencia"
click at [575, 404] on input "Seleccionar Archivo" at bounding box center [619, 396] width 254 height 18
type input "C:\fakepath\Peña [DATE].jpeg"
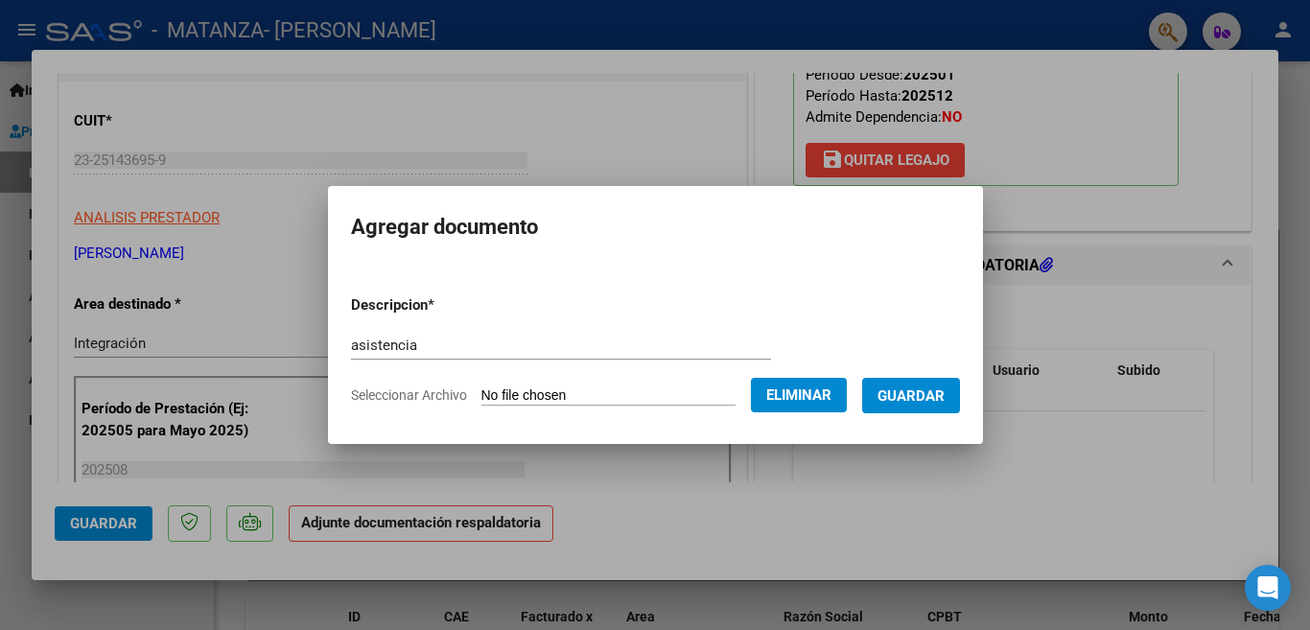
click at [893, 391] on span "Guardar" at bounding box center [910, 395] width 67 height 17
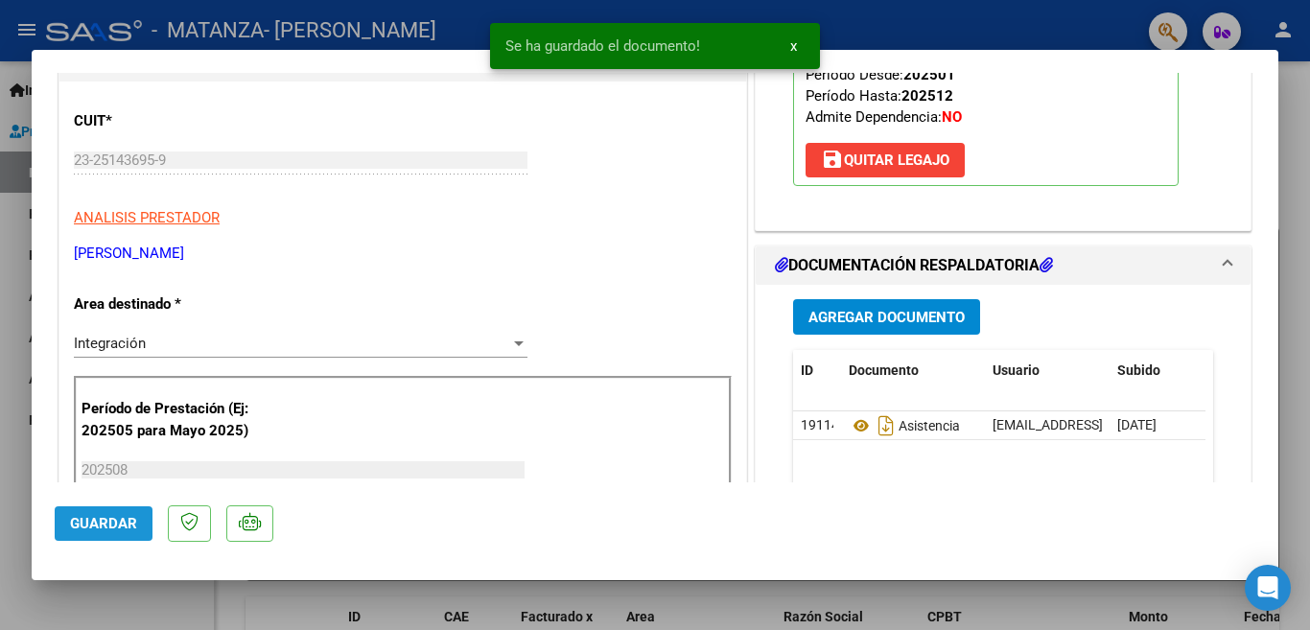
click at [135, 513] on button "Guardar" at bounding box center [104, 523] width 98 height 35
click at [375, 15] on div at bounding box center [655, 315] width 1310 height 630
type input "$ 0,00"
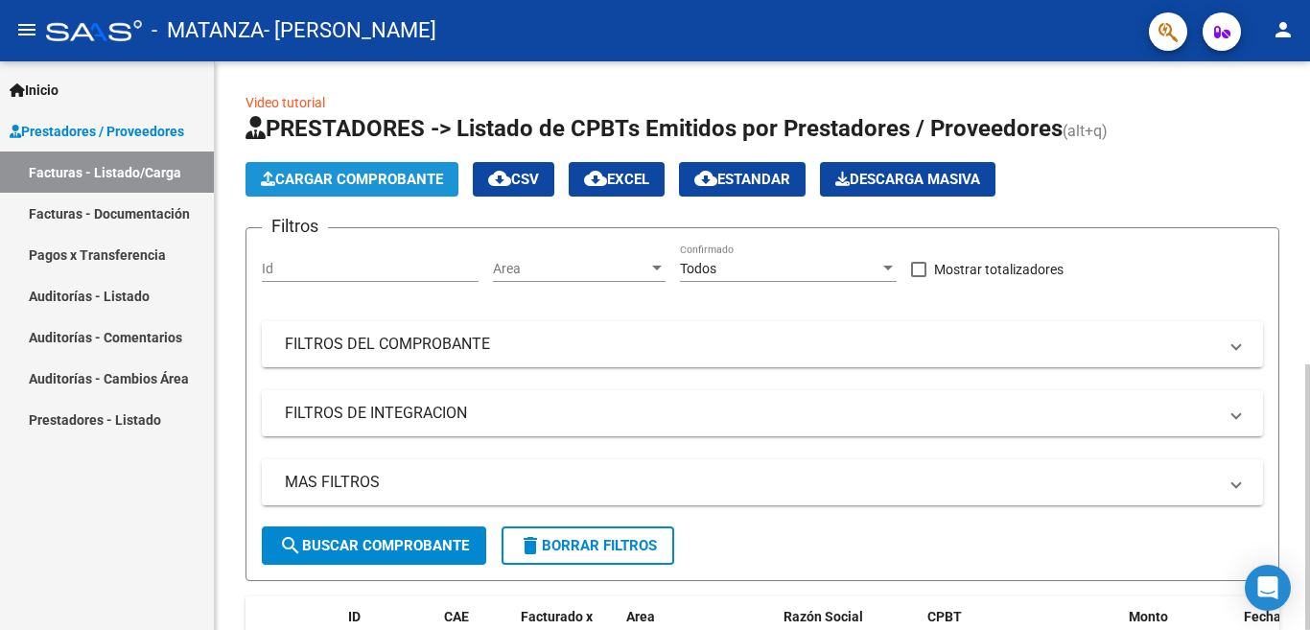
click at [374, 176] on span "Cargar Comprobante" at bounding box center [352, 179] width 182 height 17
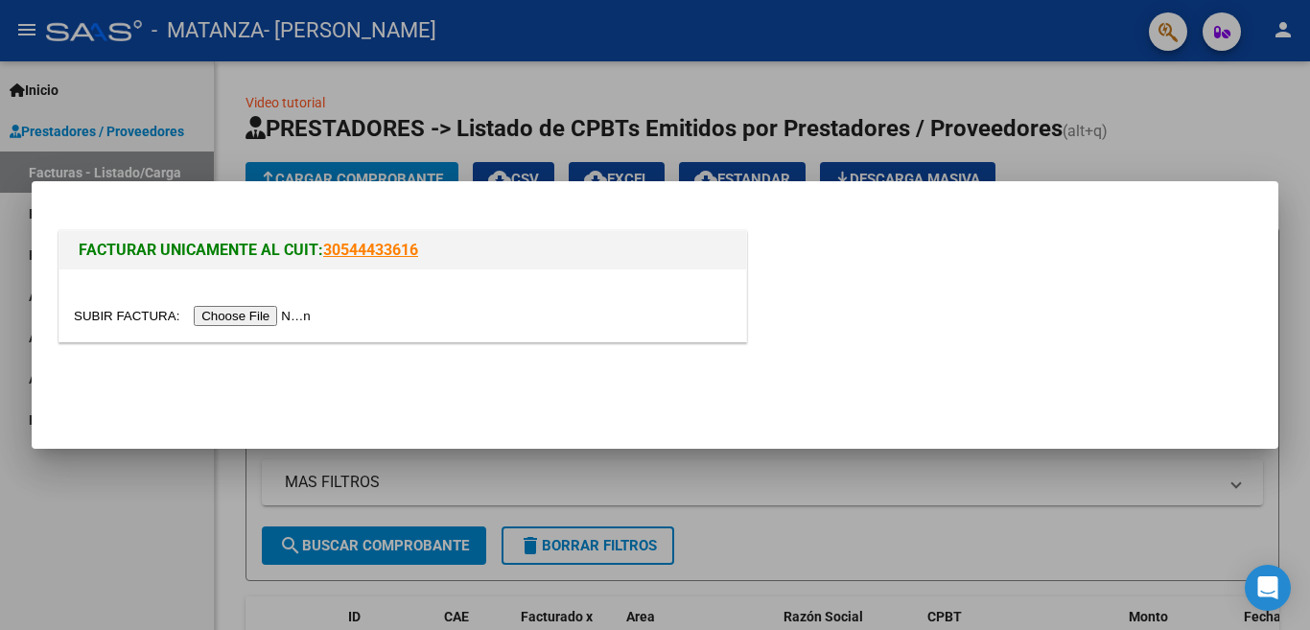
click at [286, 319] on input "file" at bounding box center [195, 316] width 243 height 20
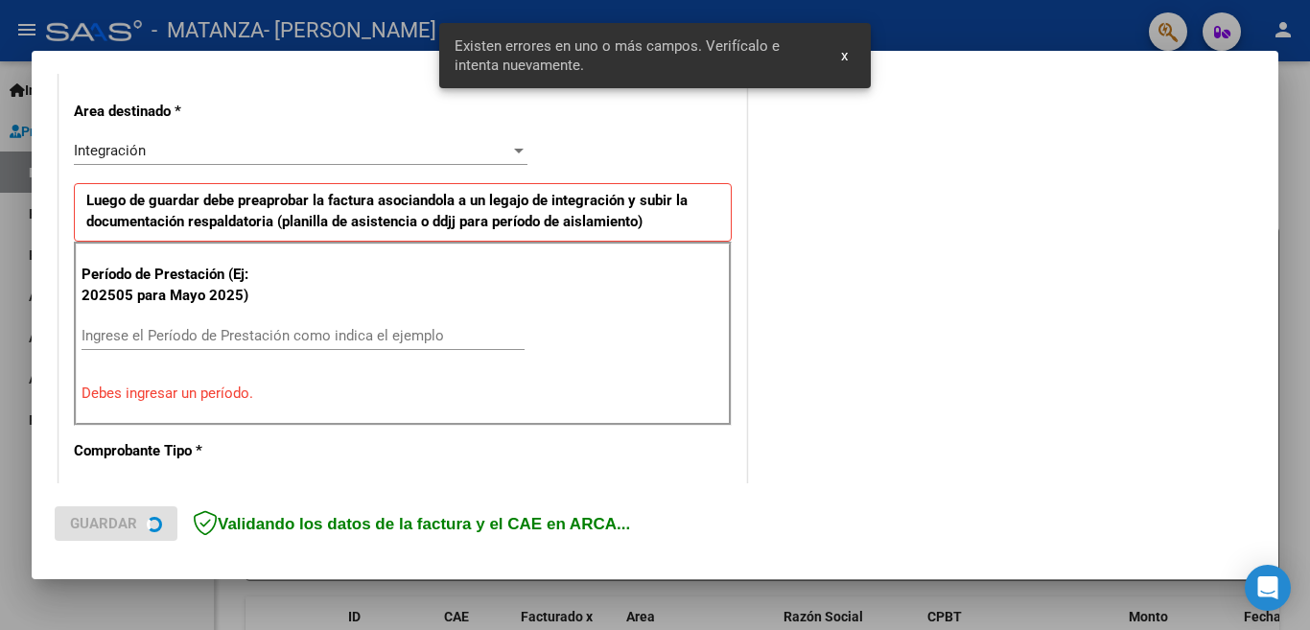
scroll to position [427, 0]
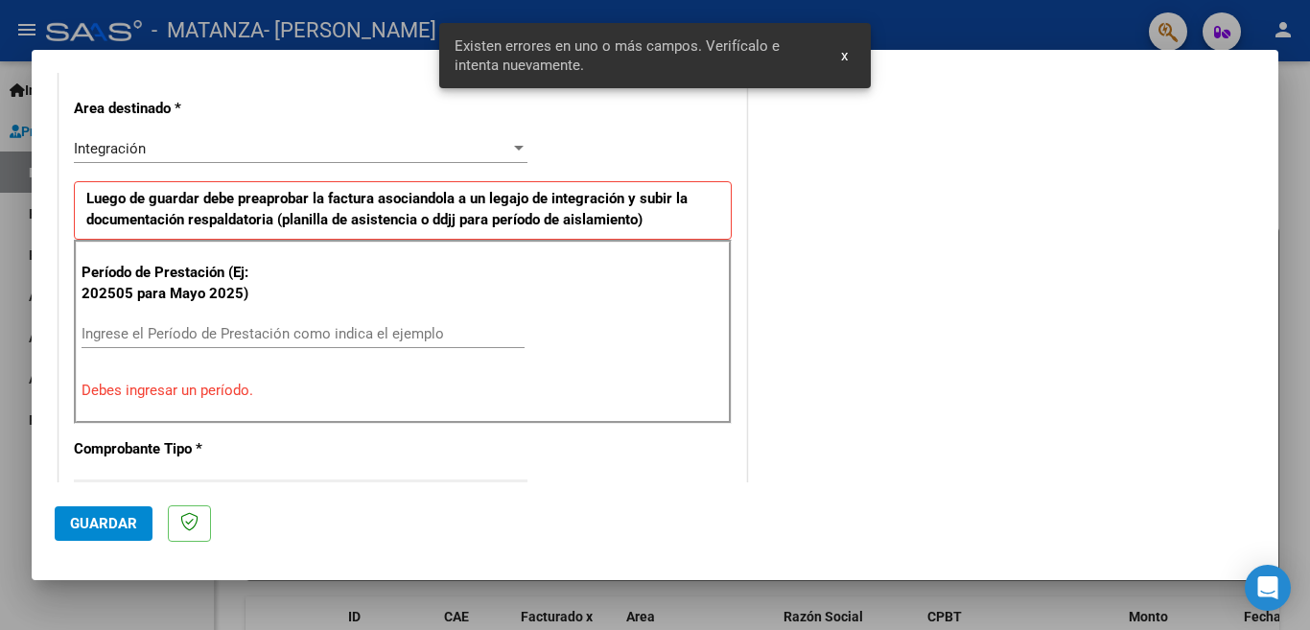
click at [429, 343] on div "Ingrese el Período de Prestación como indica el ejemplo" at bounding box center [302, 333] width 443 height 29
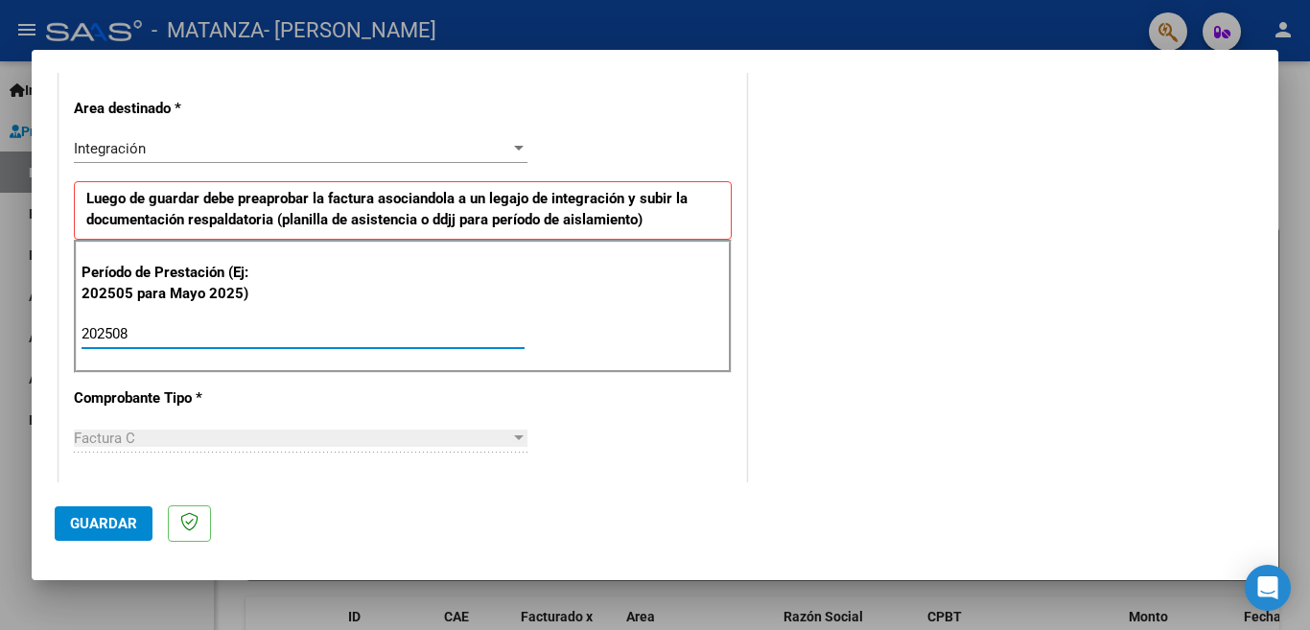
type input "202508"
click at [134, 514] on button "Guardar" at bounding box center [104, 523] width 98 height 35
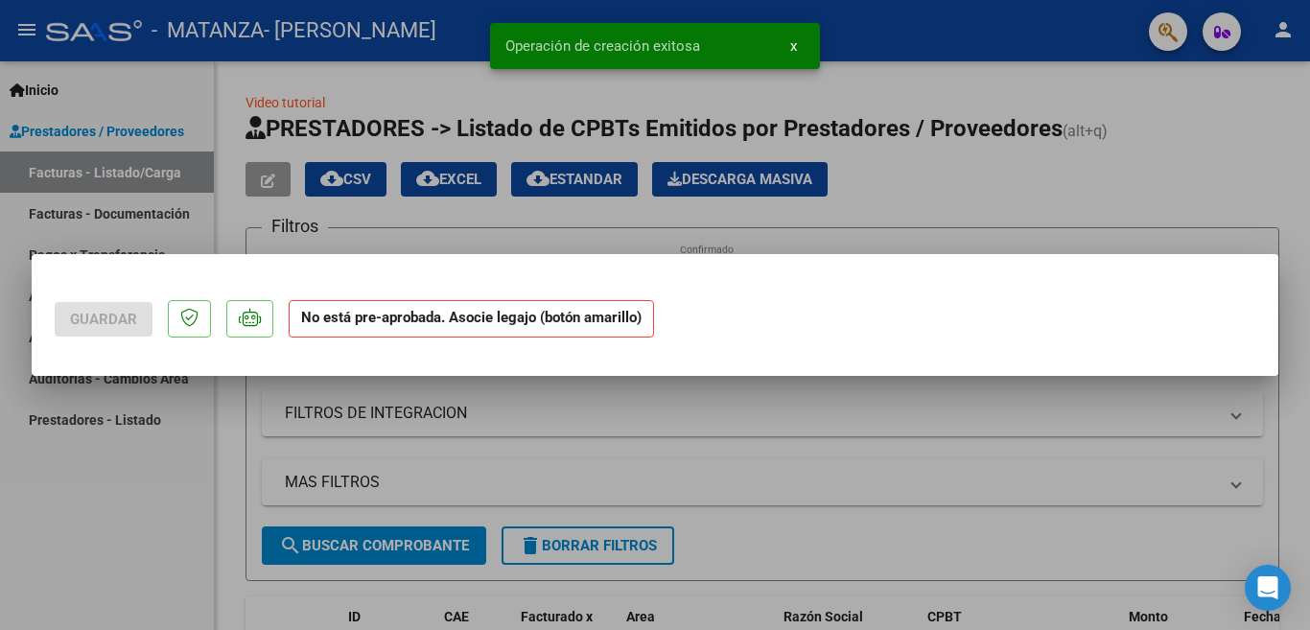
scroll to position [0, 0]
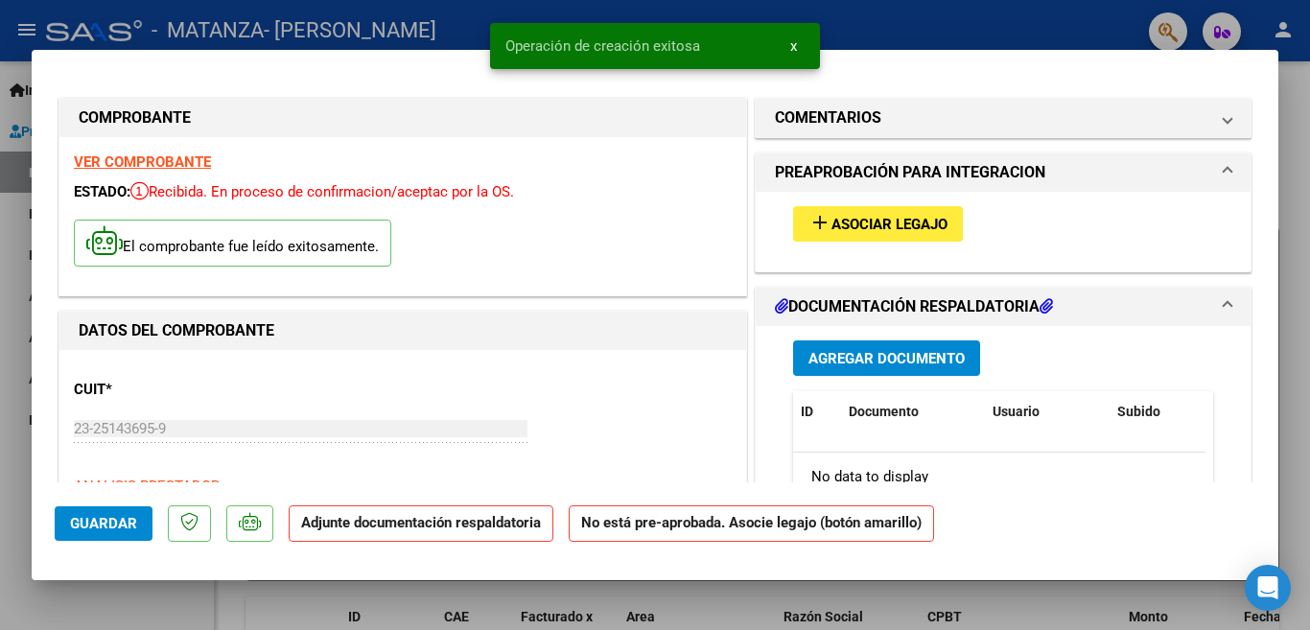
click at [874, 241] on button "add Asociar Legajo" at bounding box center [878, 223] width 170 height 35
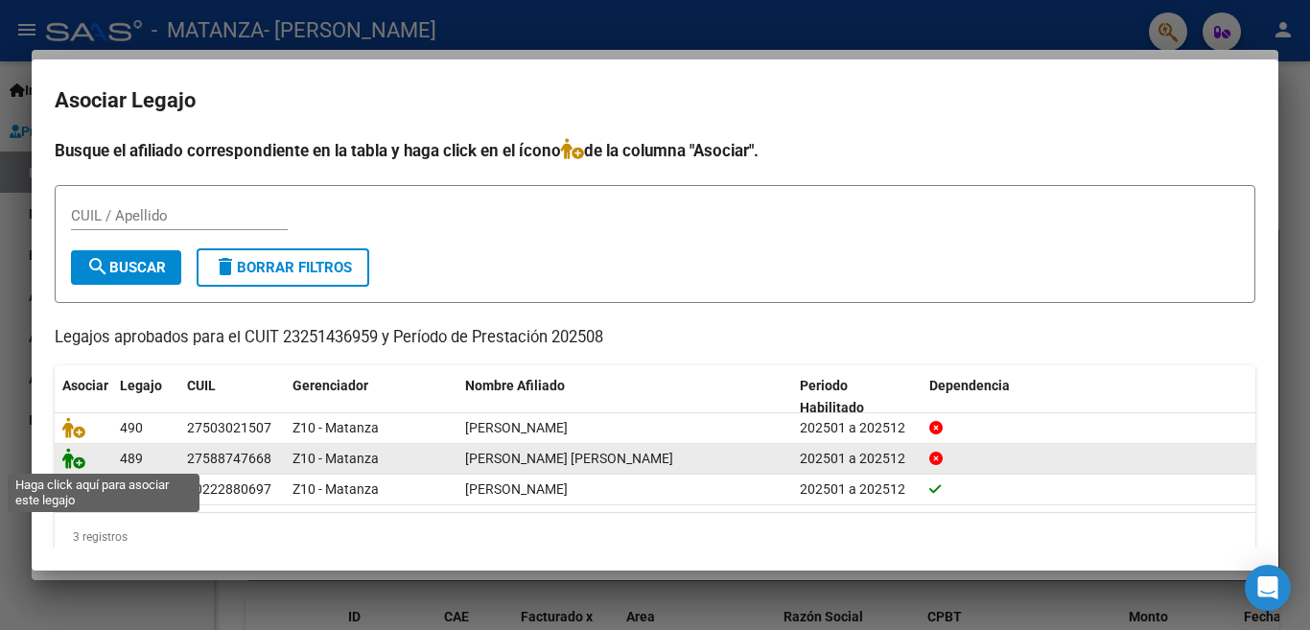
click at [75, 454] on icon at bounding box center [73, 458] width 23 height 21
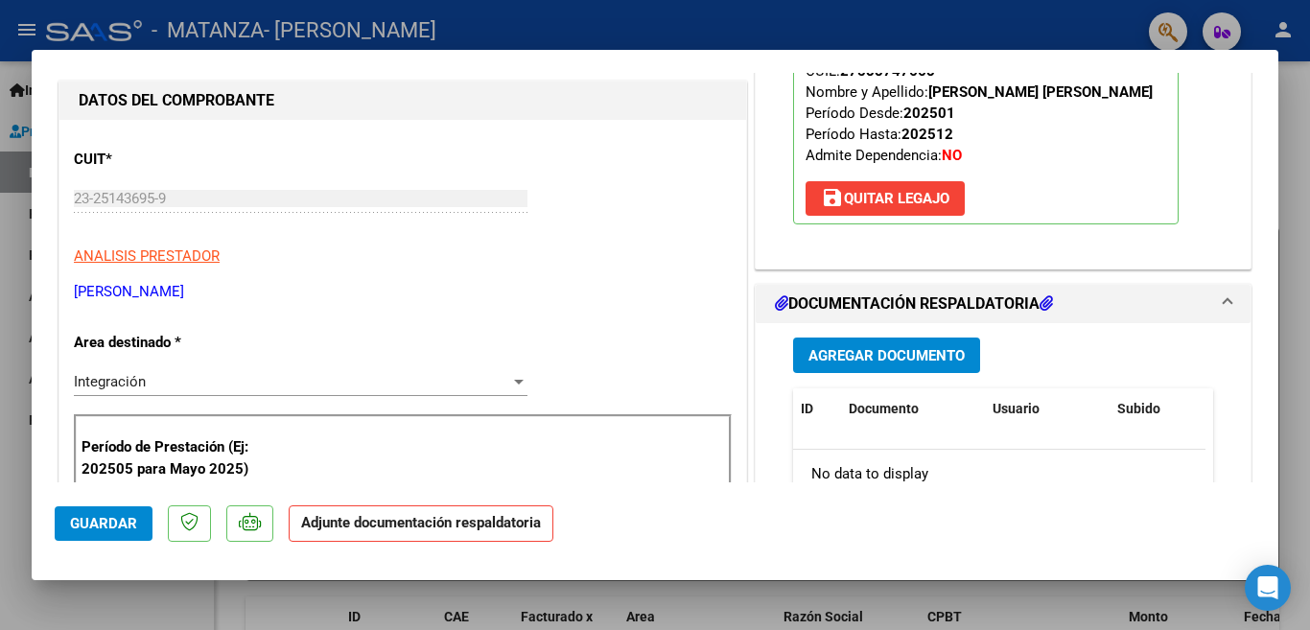
scroll to position [268, 0]
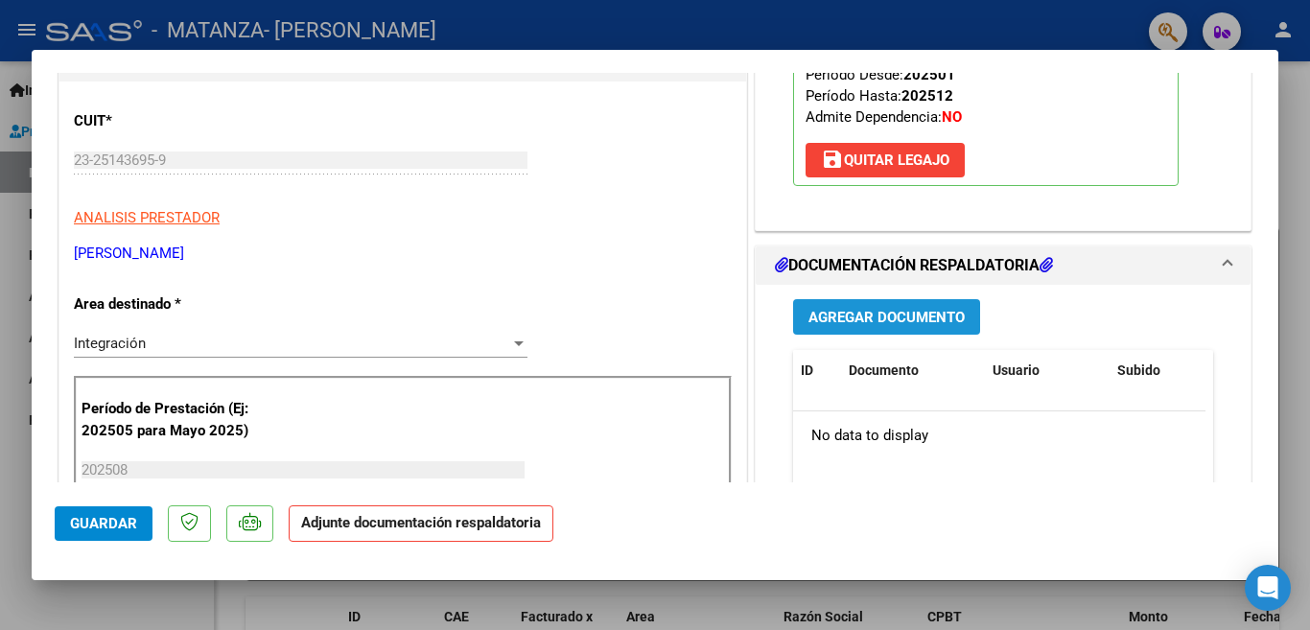
click at [863, 309] on span "Agregar Documento" at bounding box center [886, 317] width 156 height 17
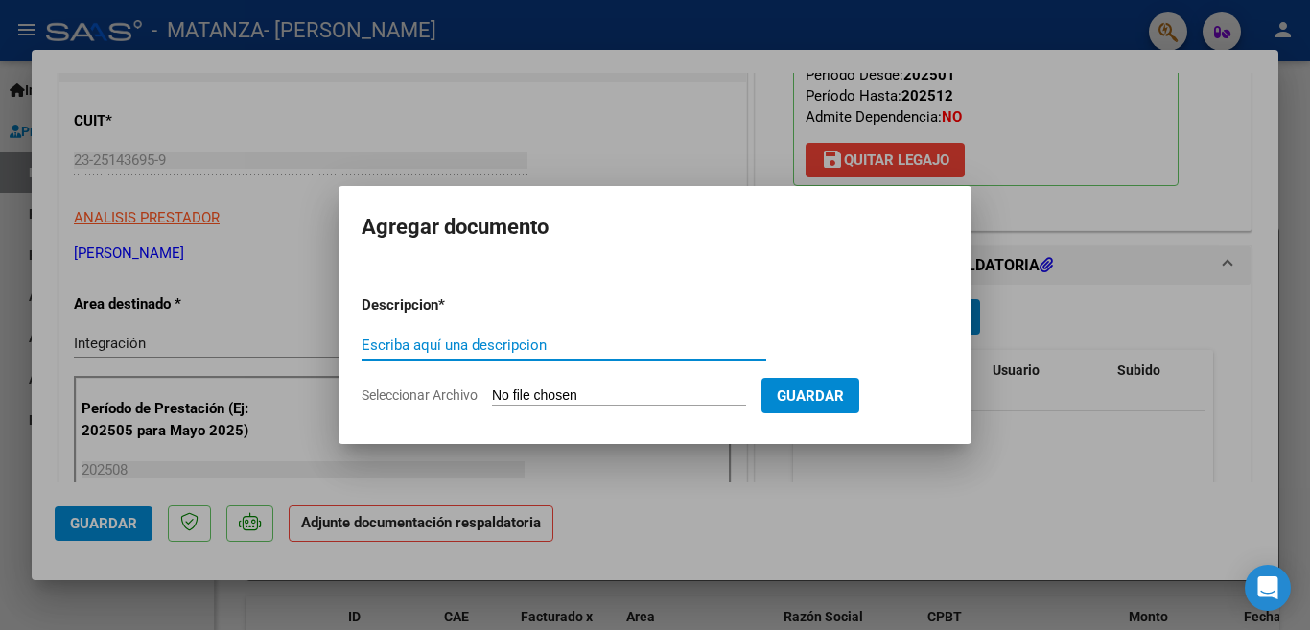
click at [658, 344] on input "Escriba aquí una descripcion" at bounding box center [563, 345] width 405 height 17
click at [515, 353] on input "Escriba aquí una descripcion" at bounding box center [563, 345] width 405 height 17
click at [533, 384] on form "Descripcion * asistecia Escriba aquí una descripcion Seleccionar Archivo Guardar" at bounding box center [654, 350] width 587 height 140
click at [399, 345] on input "asistecia" at bounding box center [563, 345] width 405 height 17
type input "asistencia"
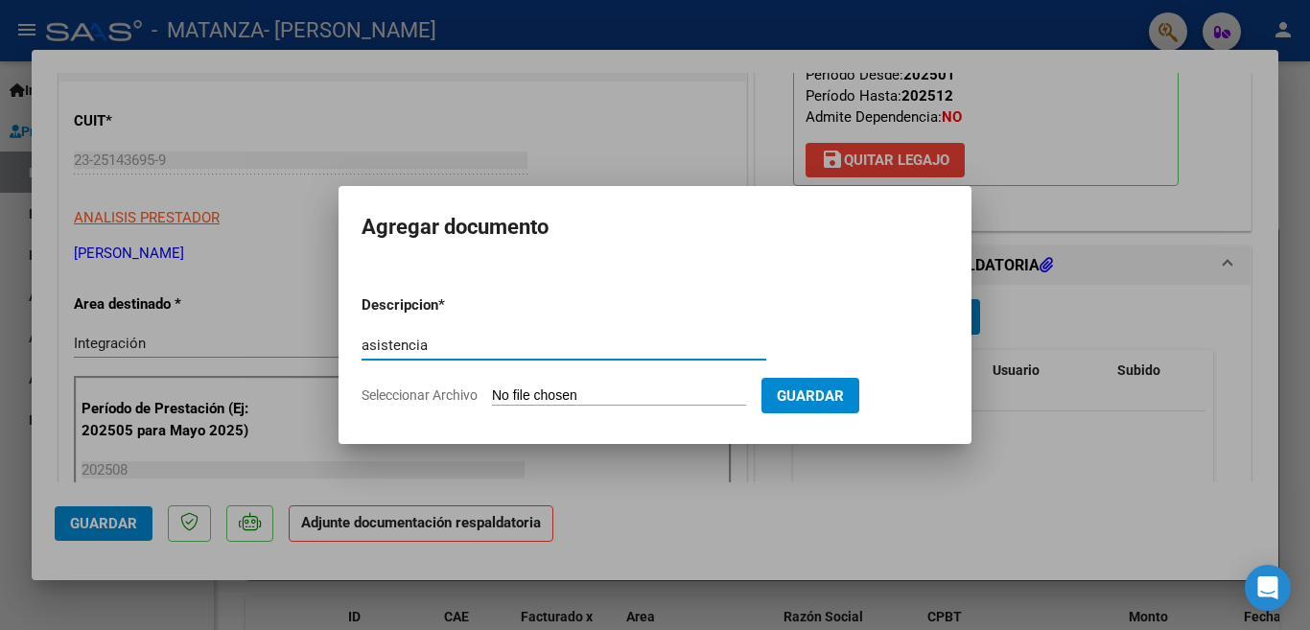
click at [536, 387] on input "Seleccionar Archivo" at bounding box center [619, 396] width 254 height 18
type input "C:\fakepath\[PERSON_NAME][DATE].jpeg"
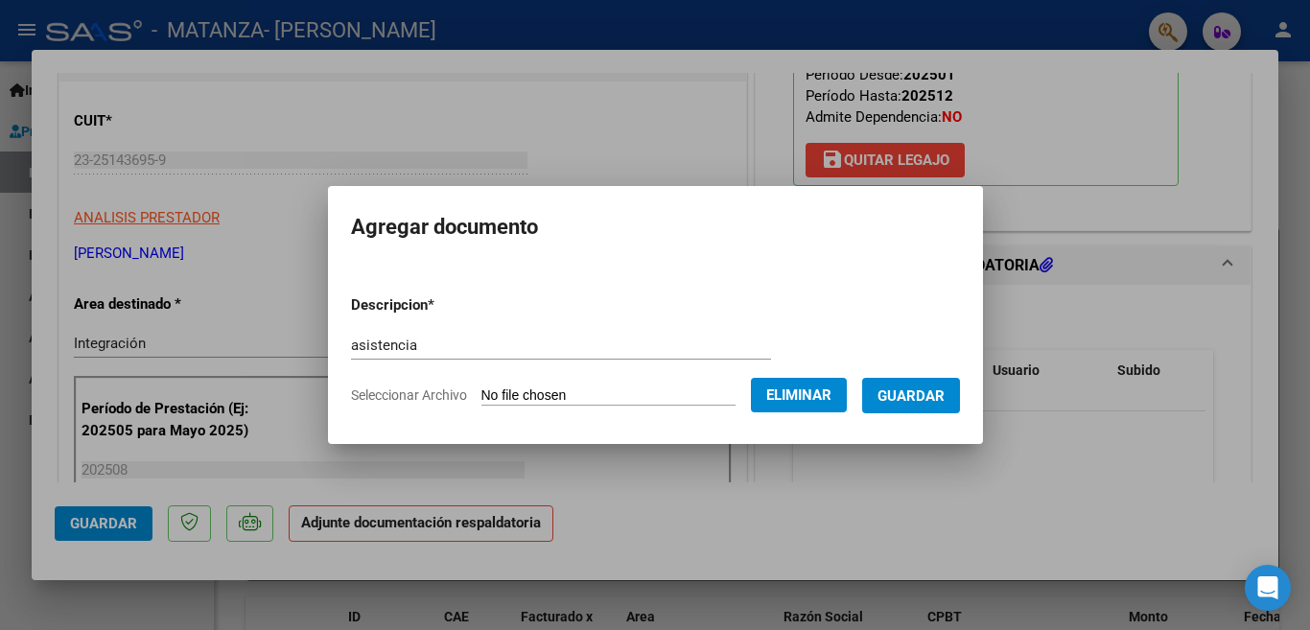
click at [909, 409] on button "Guardar" at bounding box center [911, 395] width 98 height 35
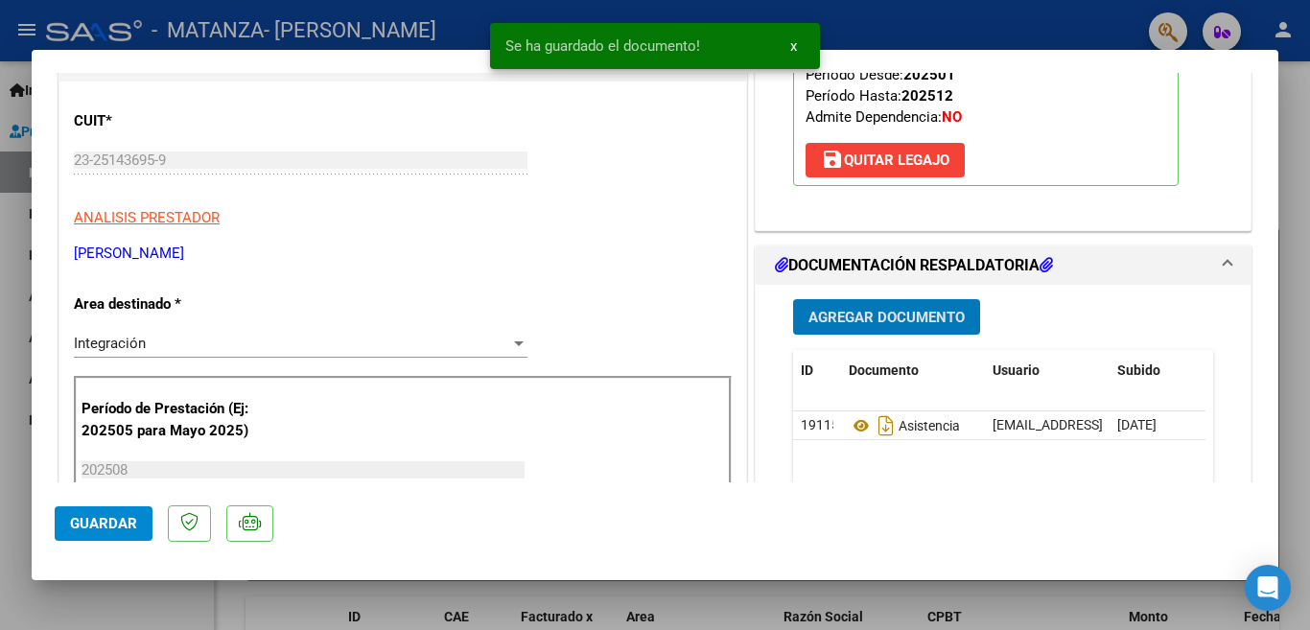
click at [129, 528] on span "Guardar" at bounding box center [103, 523] width 67 height 17
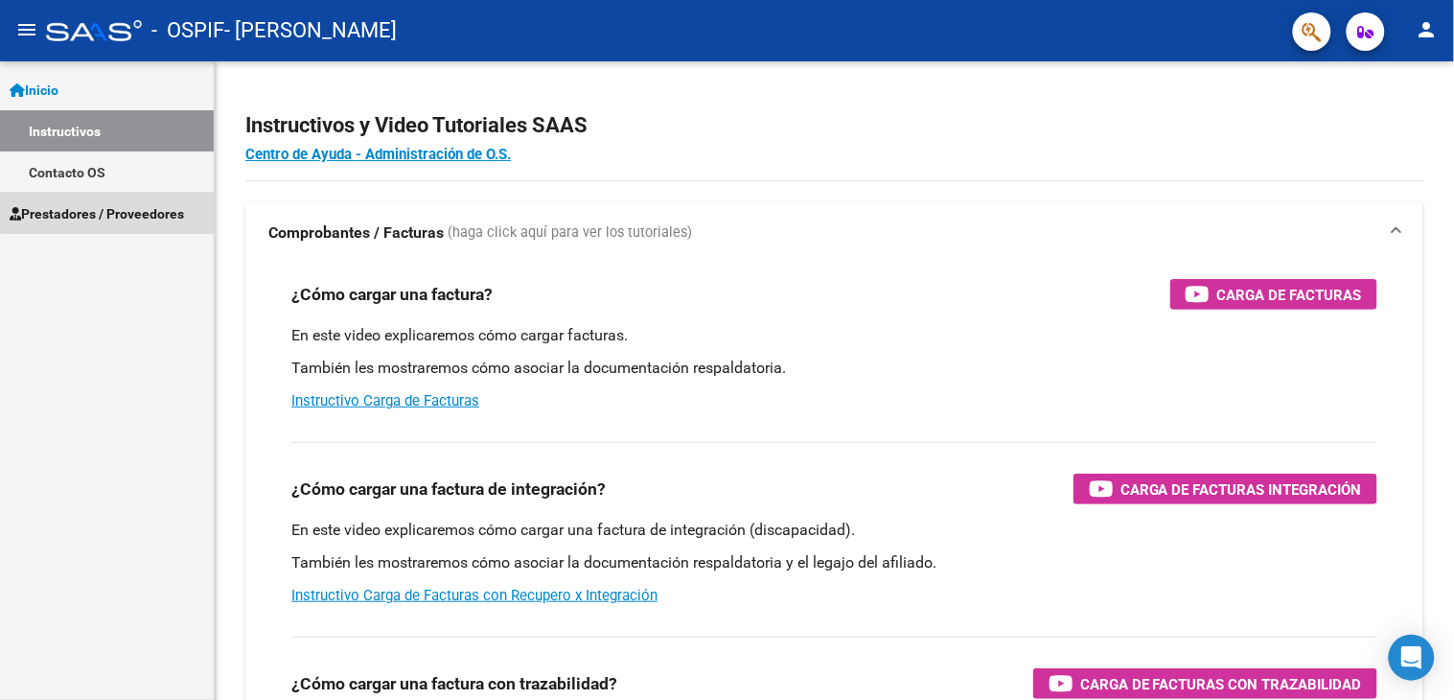
click at [148, 208] on span "Prestadores / Proveedores" at bounding box center [97, 213] width 174 height 21
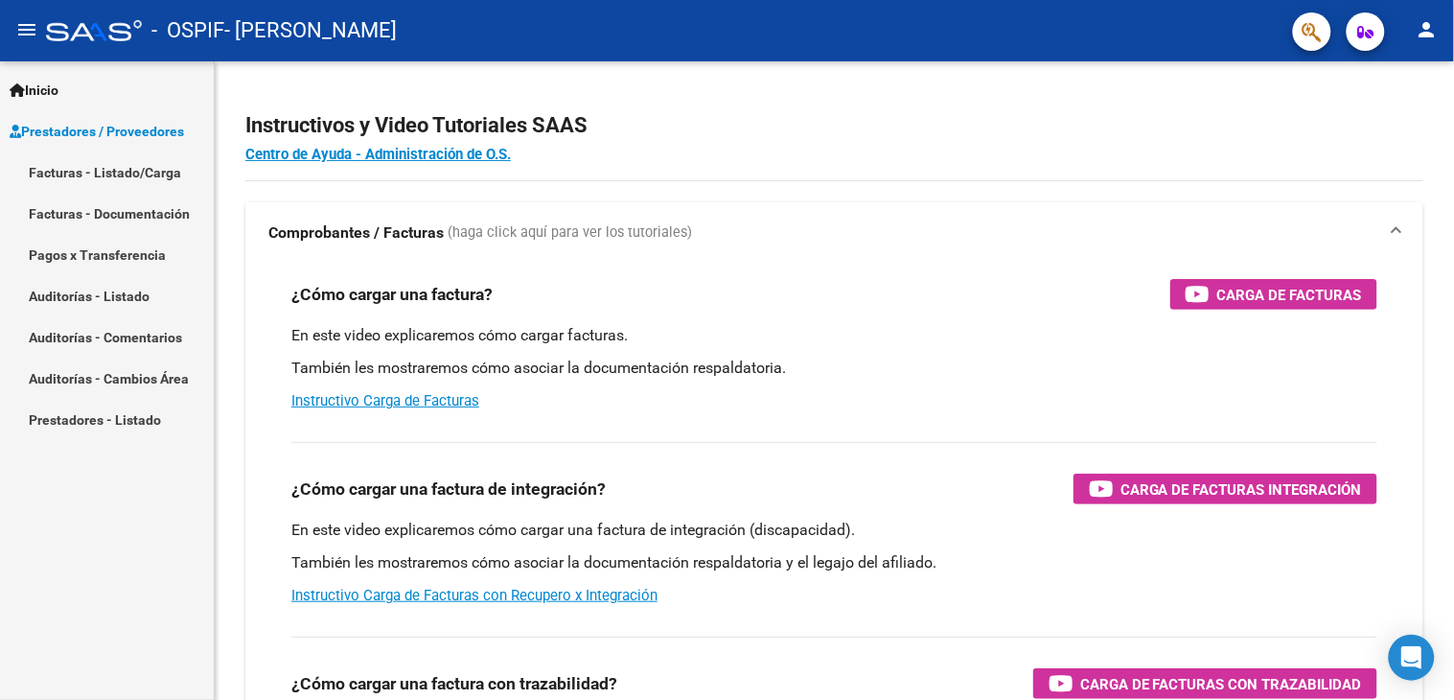
click at [142, 165] on link "Facturas - Listado/Carga" at bounding box center [107, 171] width 214 height 41
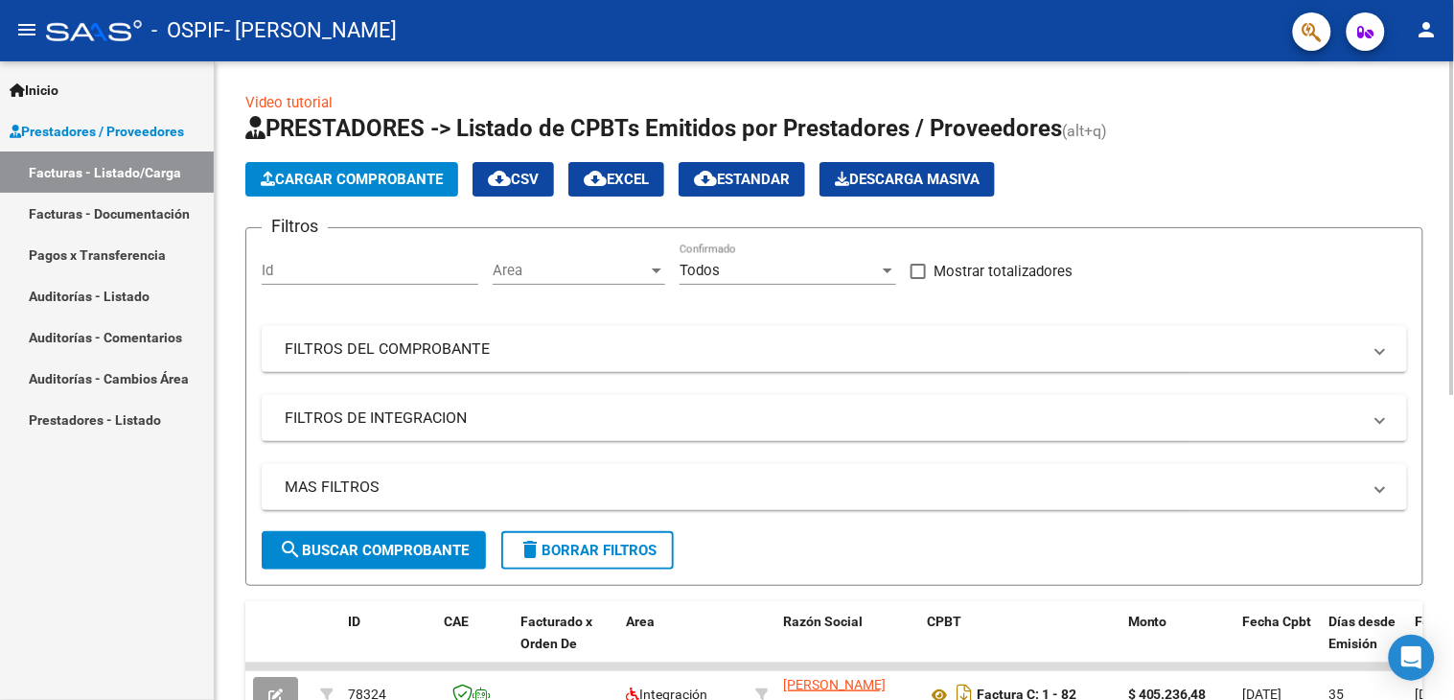
click at [312, 167] on button "Cargar Comprobante" at bounding box center [351, 179] width 213 height 35
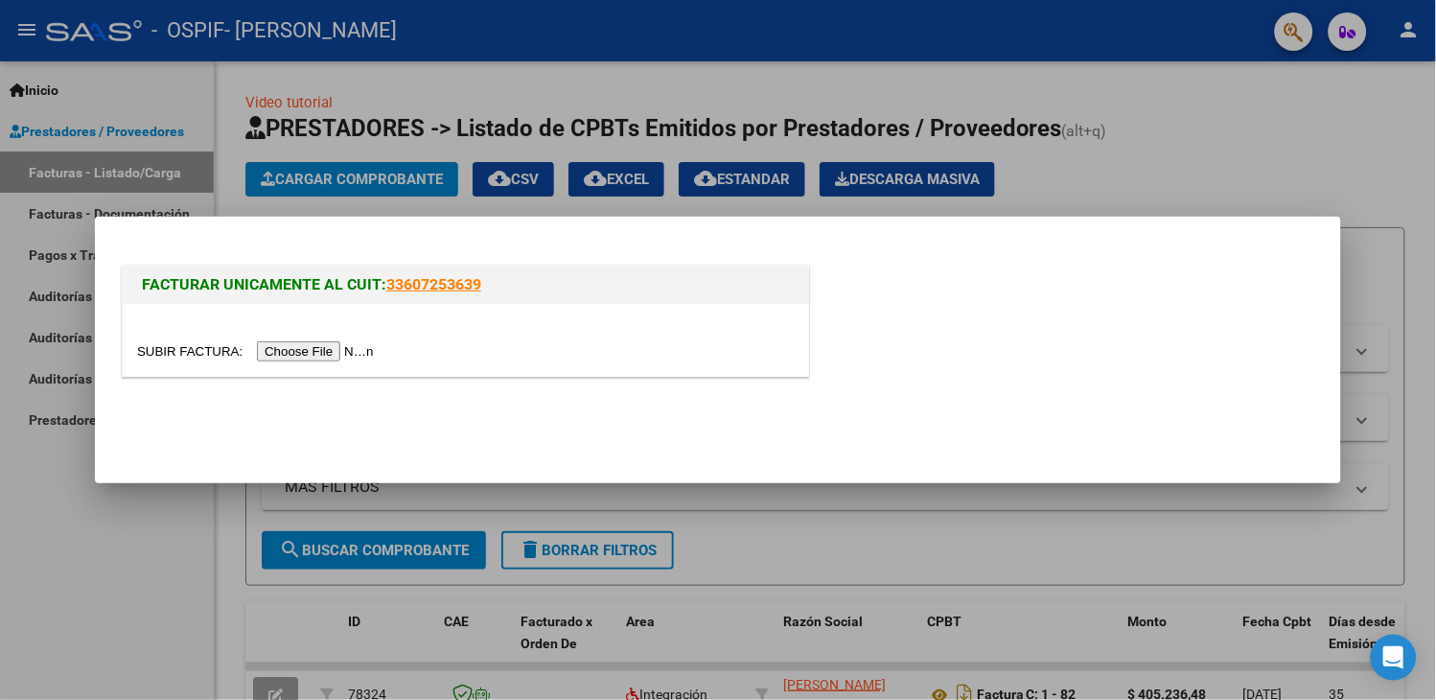
click at [292, 351] on input "file" at bounding box center [258, 351] width 243 height 20
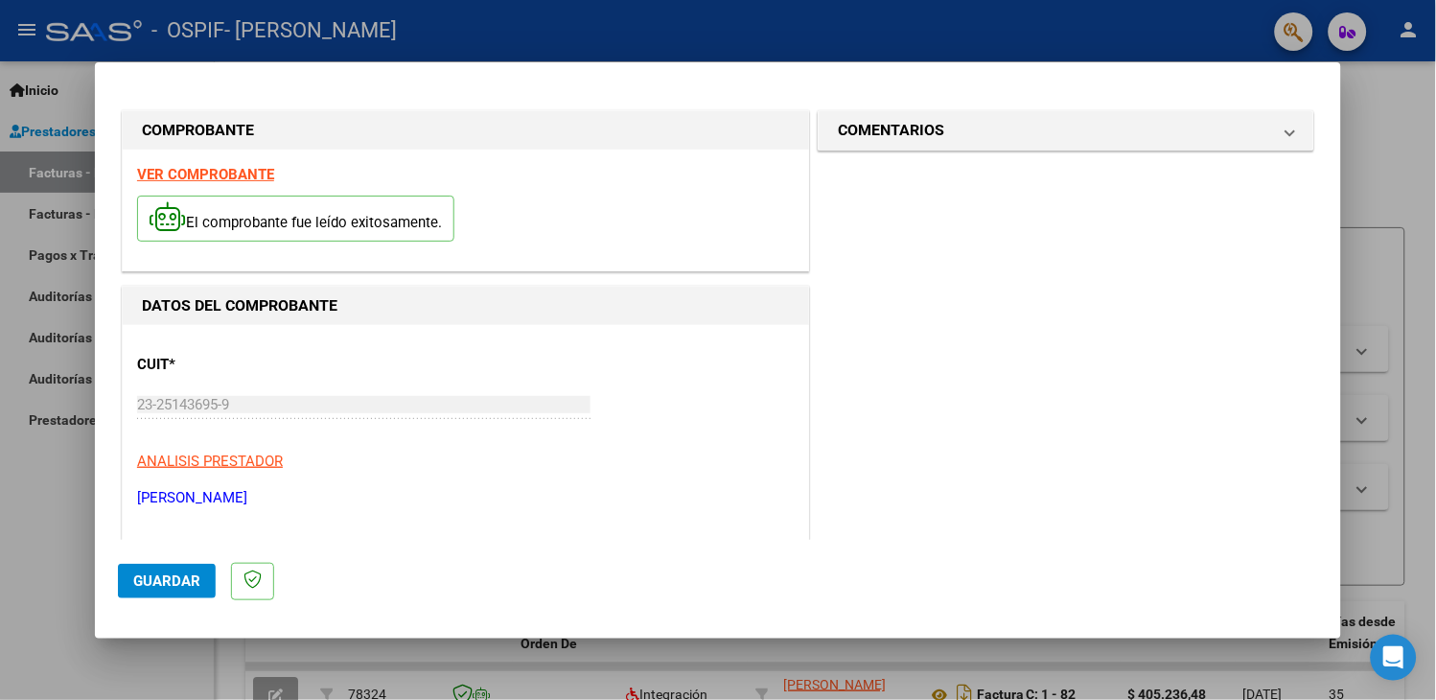
click at [198, 572] on span "Guardar" at bounding box center [166, 580] width 67 height 17
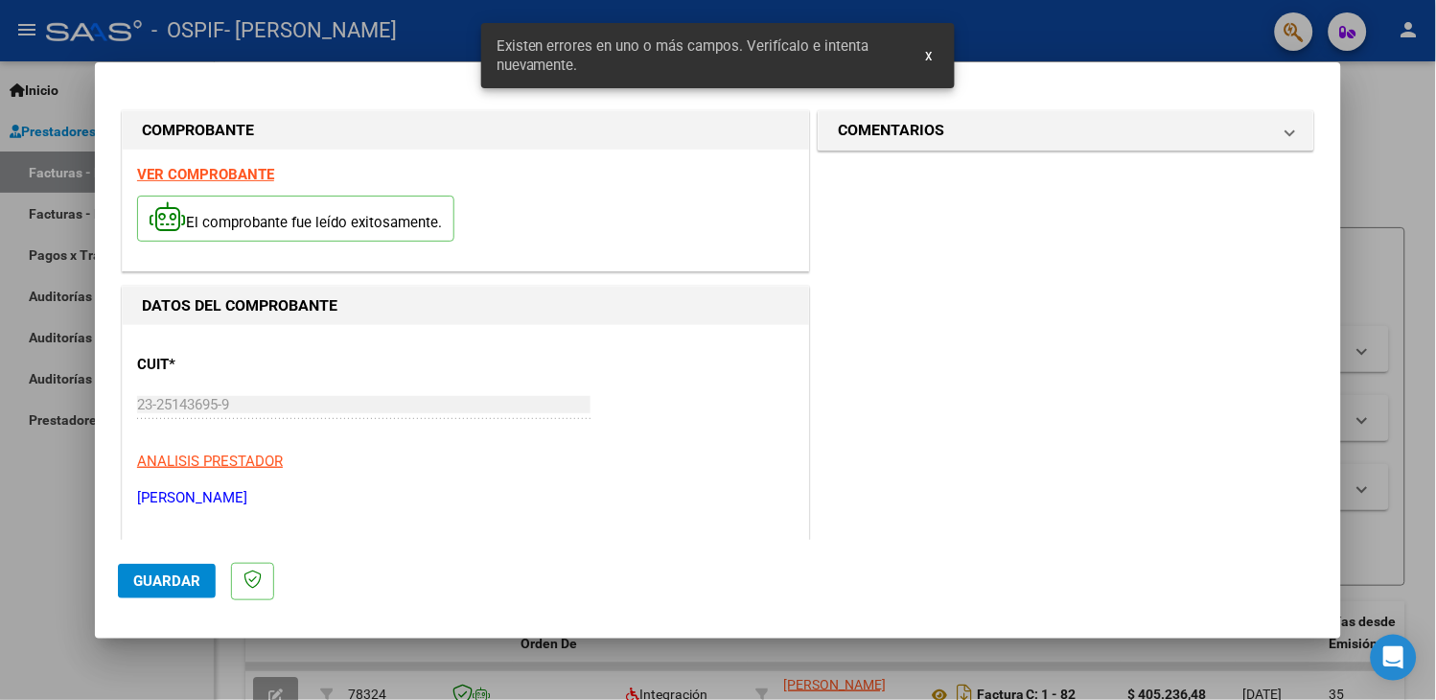
scroll to position [265, 0]
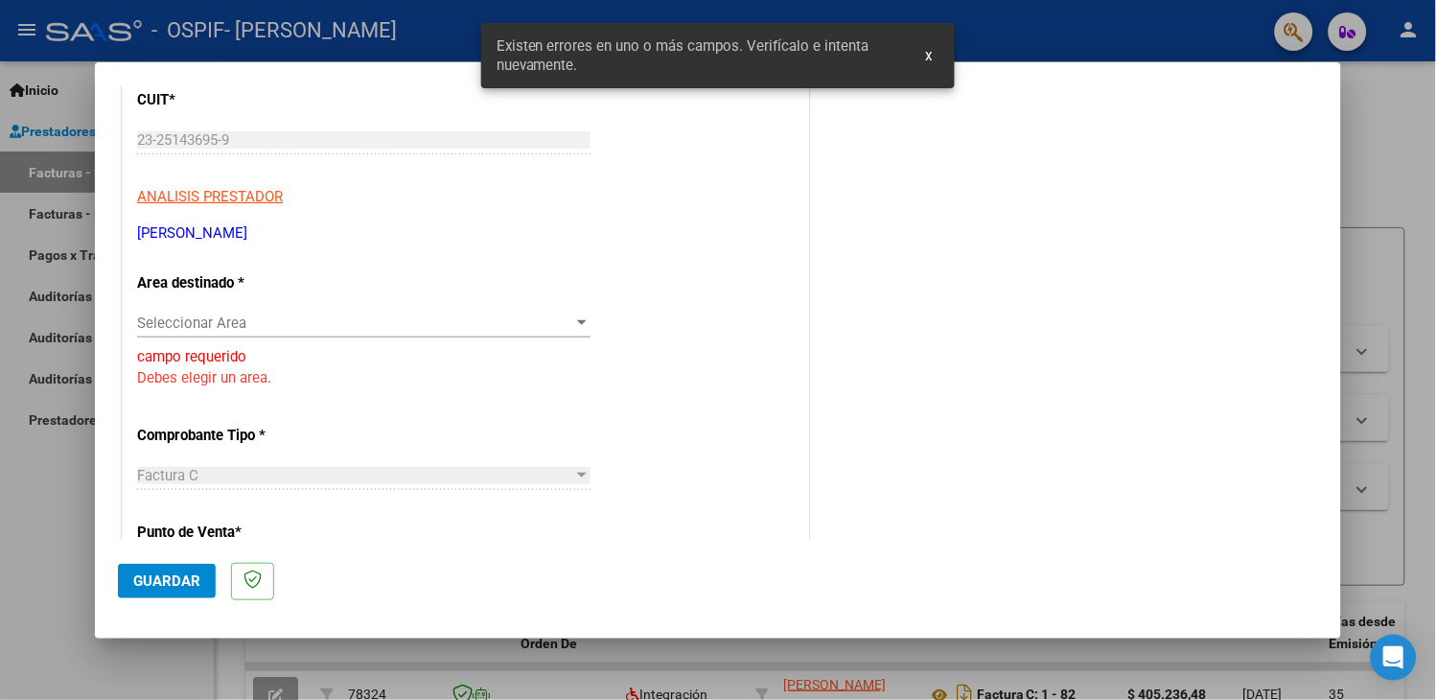
click at [1146, 234] on div "COMENTARIOS Comentarios del Prestador / Gerenciador:" at bounding box center [1066, 606] width 504 height 1528
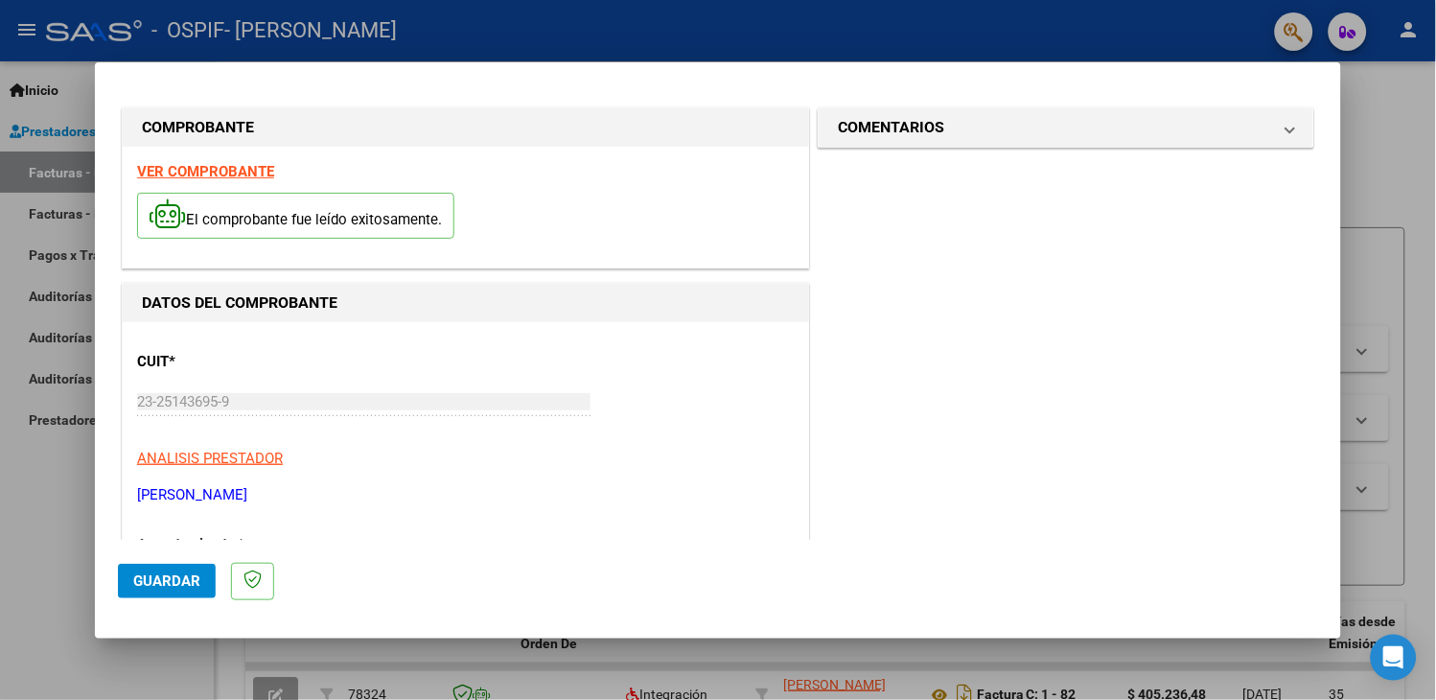
scroll to position [0, 0]
click at [189, 582] on span "Guardar" at bounding box center [166, 580] width 67 height 17
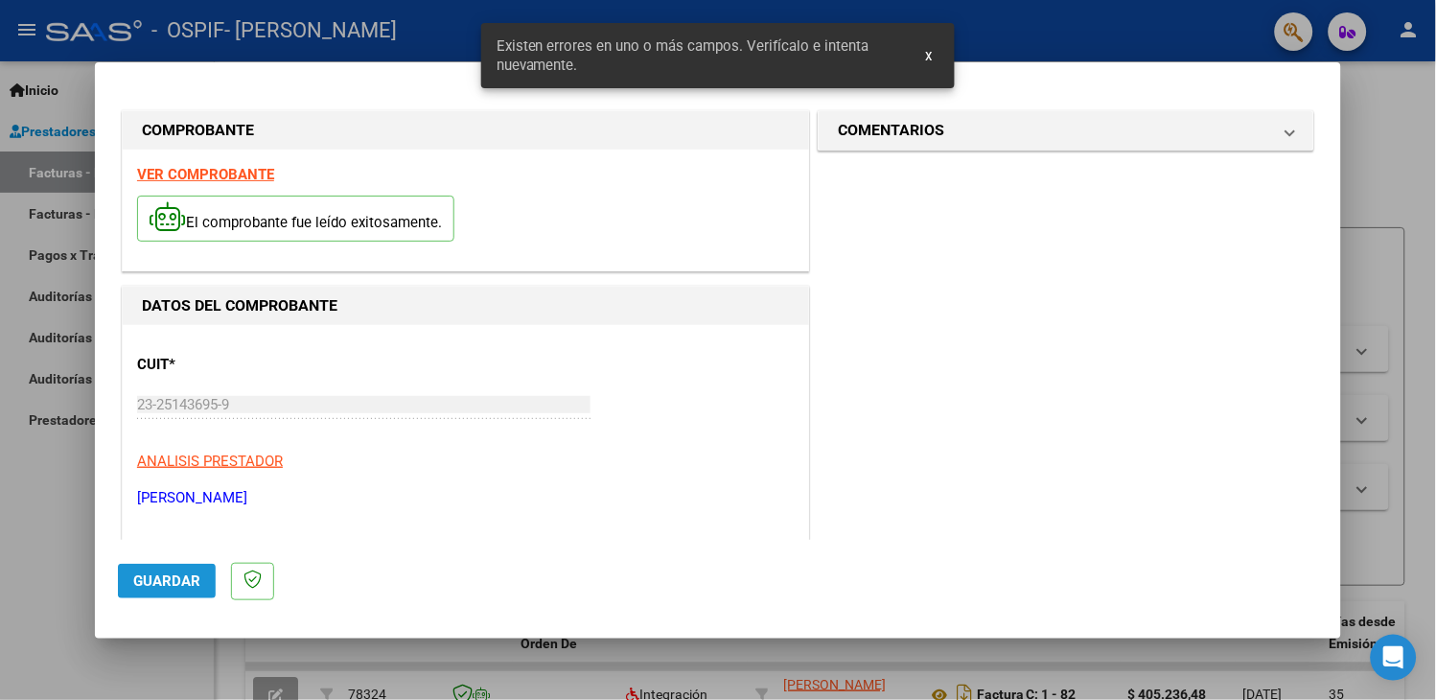
scroll to position [271, 0]
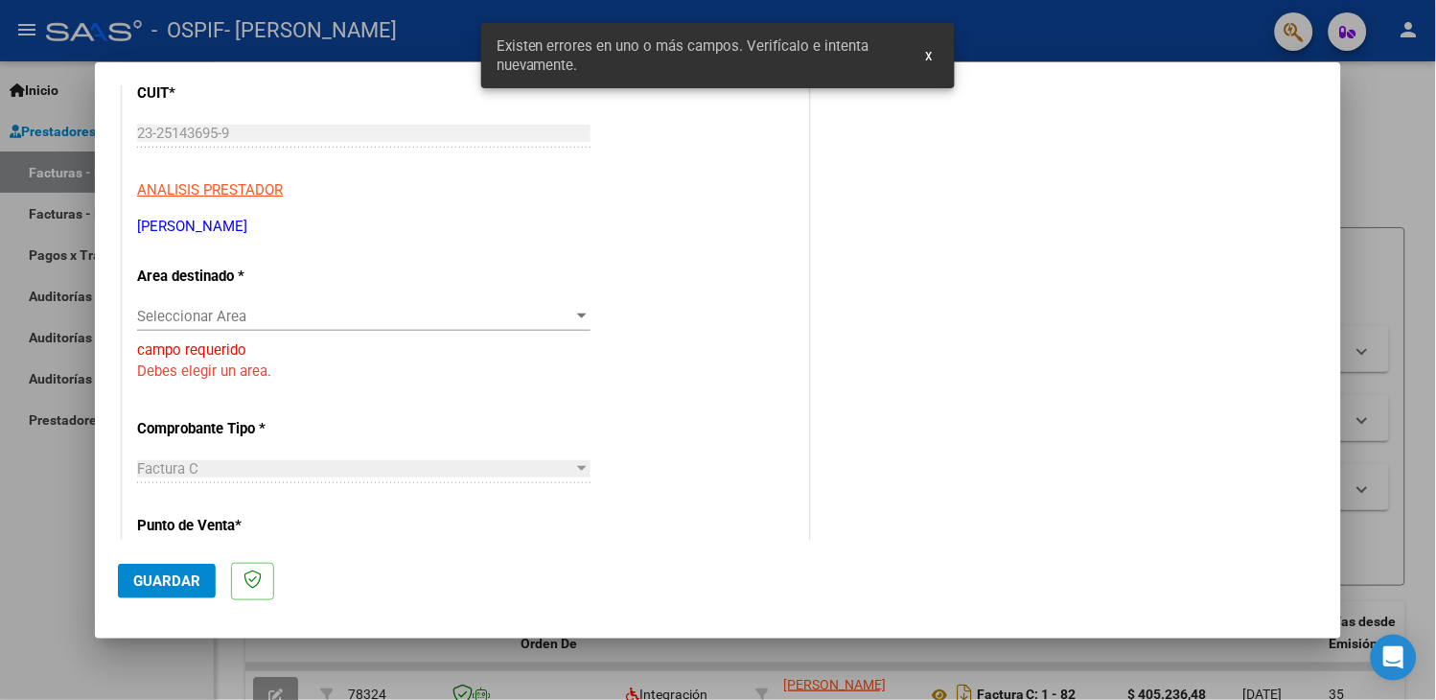
click at [251, 321] on span "Seleccionar Area" at bounding box center [355, 316] width 436 height 17
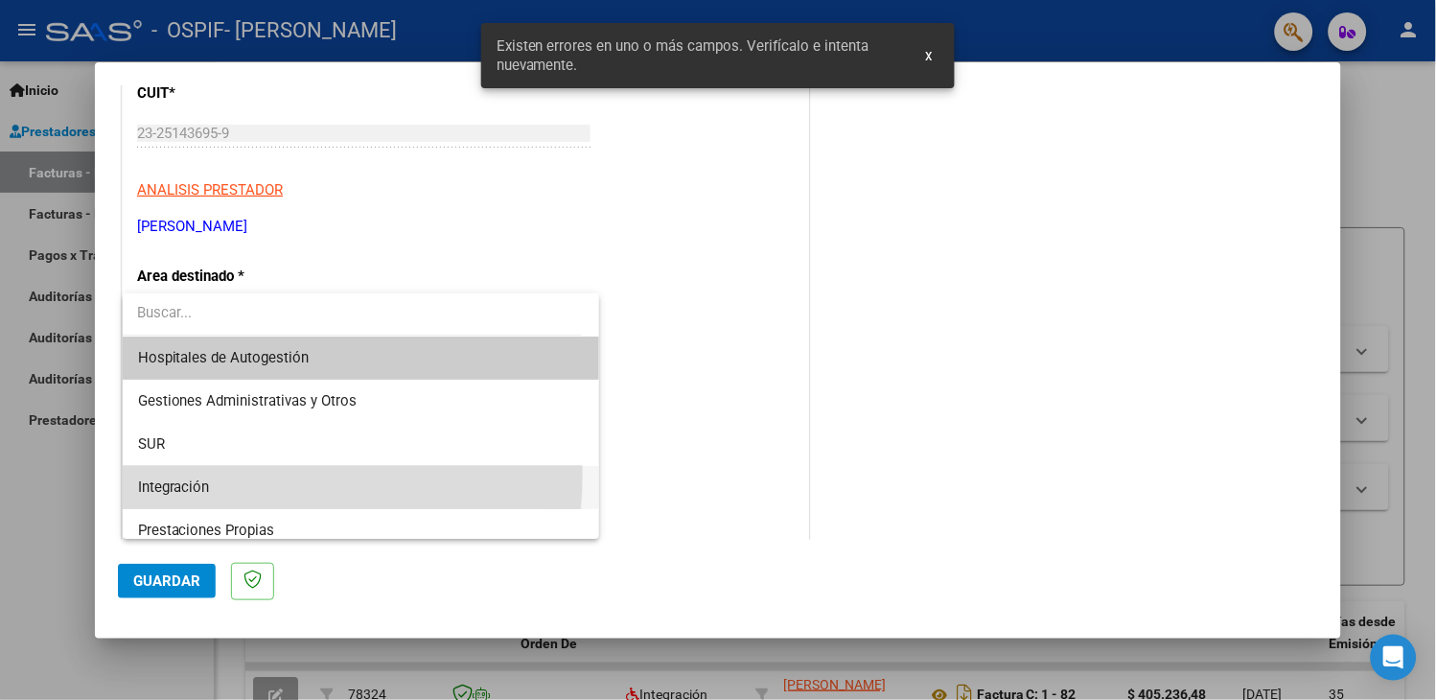
click at [198, 473] on span "Integración" at bounding box center [361, 487] width 447 height 43
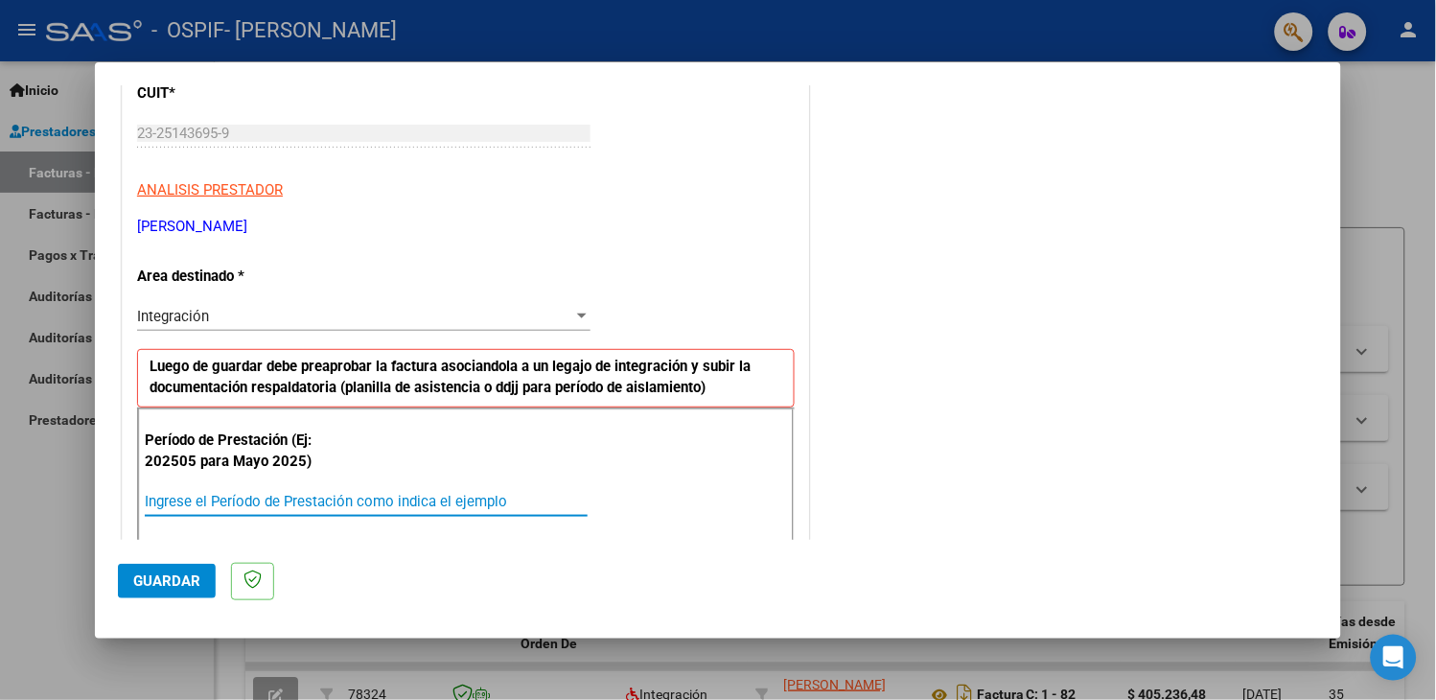
click at [207, 501] on input "Ingrese el Período de Prestación como indica el ejemplo" at bounding box center [366, 501] width 443 height 17
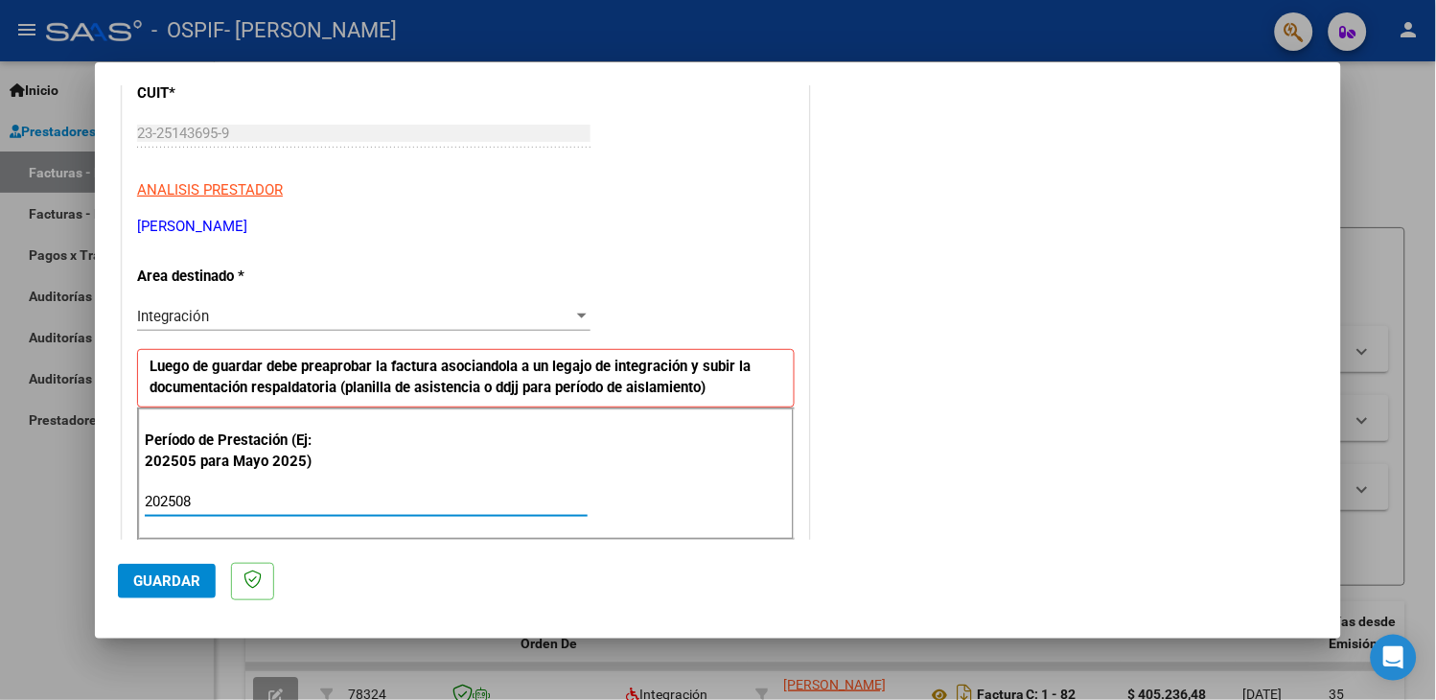
type input "202508"
click at [158, 594] on button "Guardar" at bounding box center [167, 581] width 98 height 35
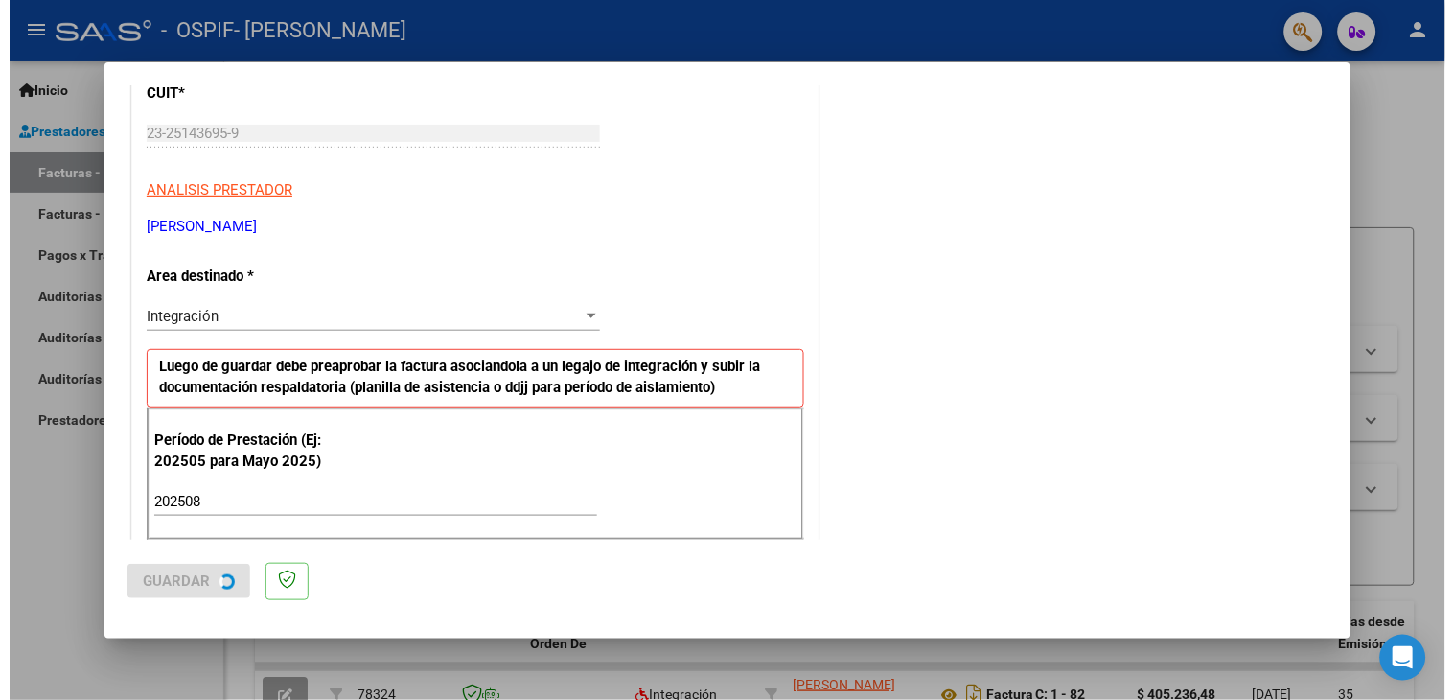
scroll to position [0, 0]
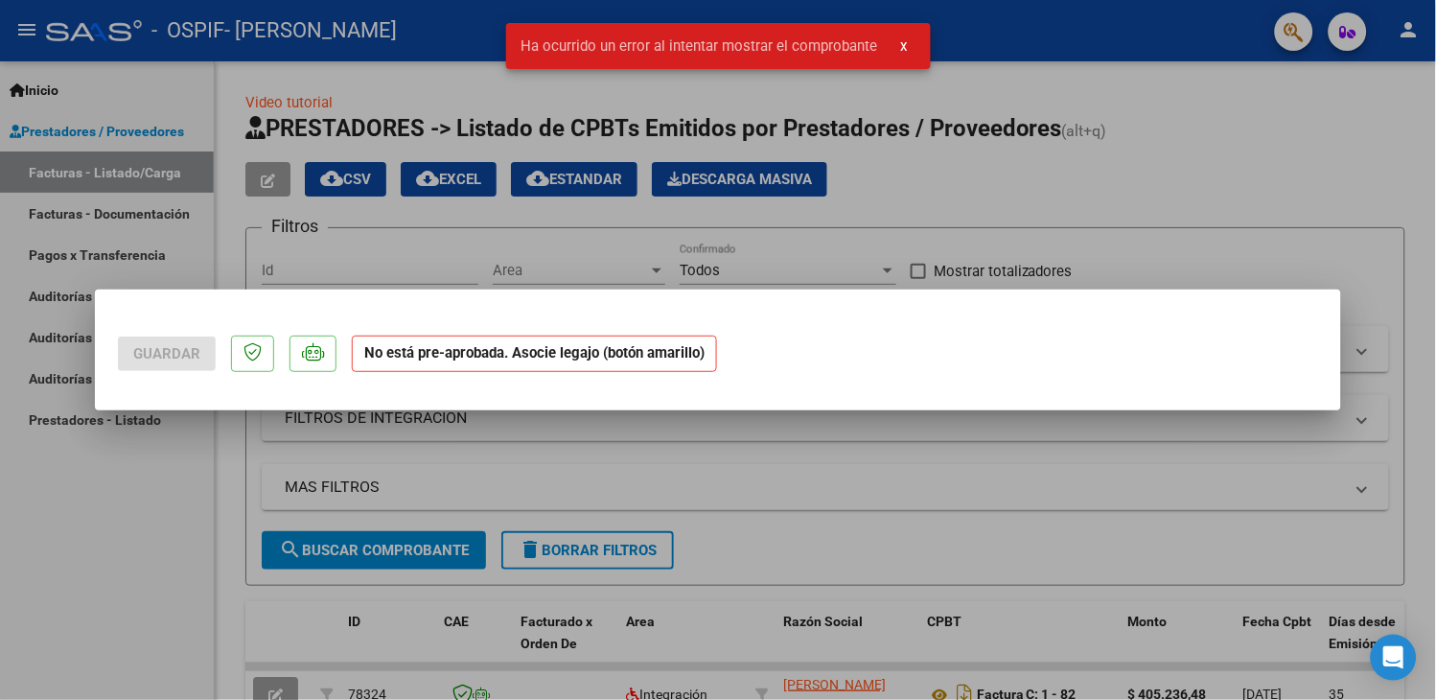
click at [907, 48] on span "x" at bounding box center [904, 45] width 7 height 17
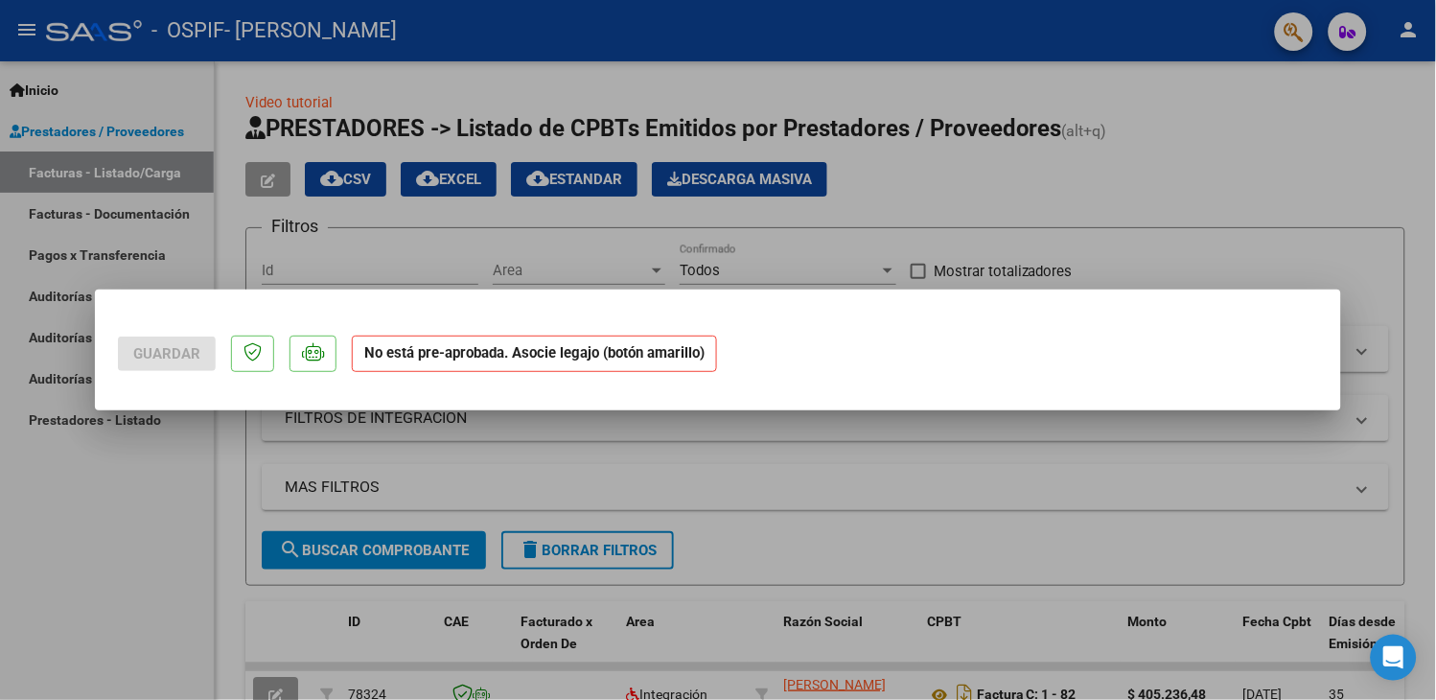
click at [1040, 496] on div at bounding box center [718, 350] width 1436 height 700
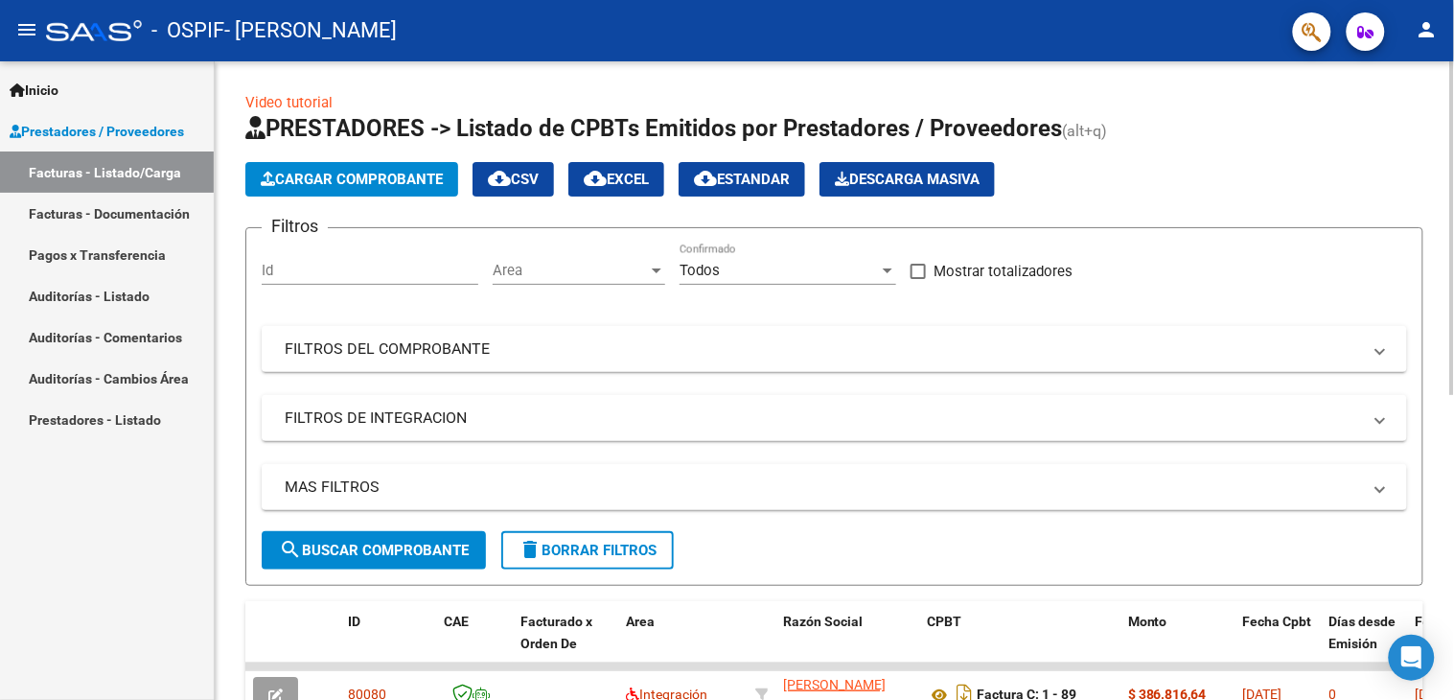
click at [1452, 523] on div at bounding box center [1453, 380] width 5 height 639
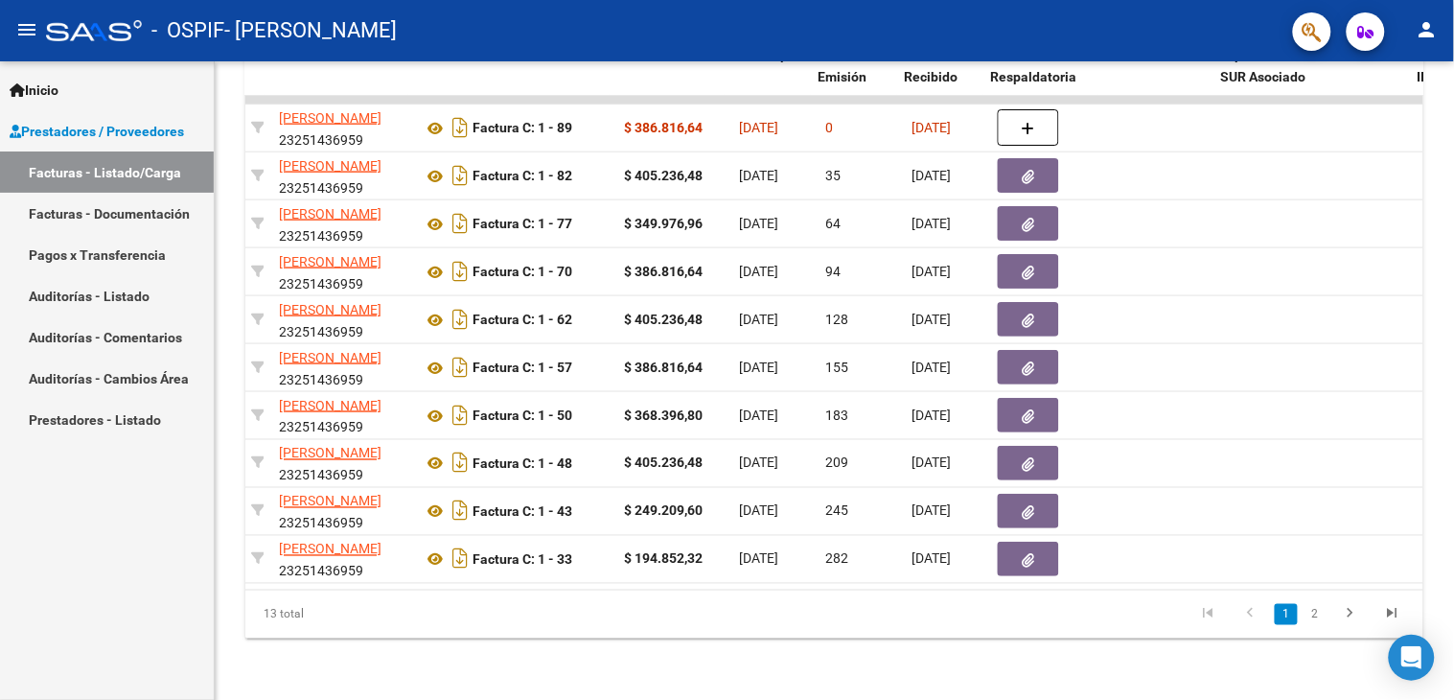
scroll to position [0, 511]
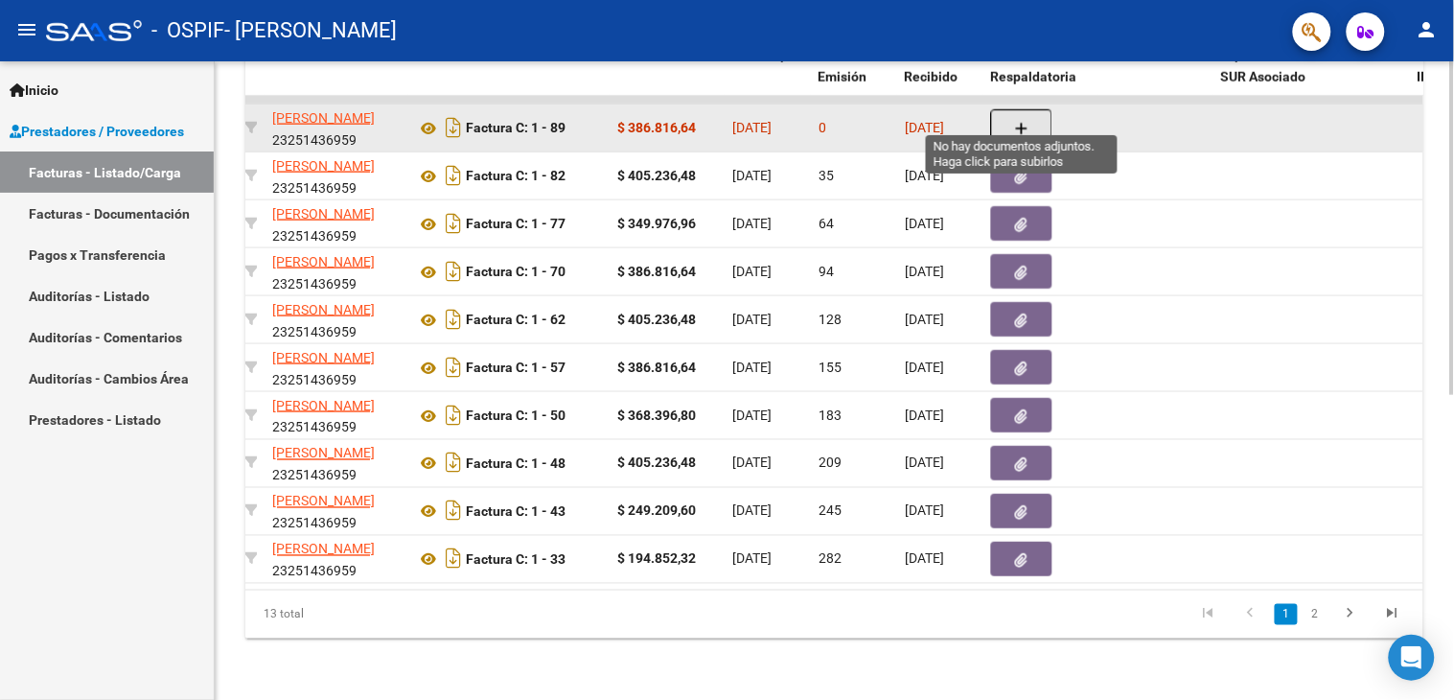
click at [1009, 116] on button "button" at bounding box center [1021, 127] width 61 height 36
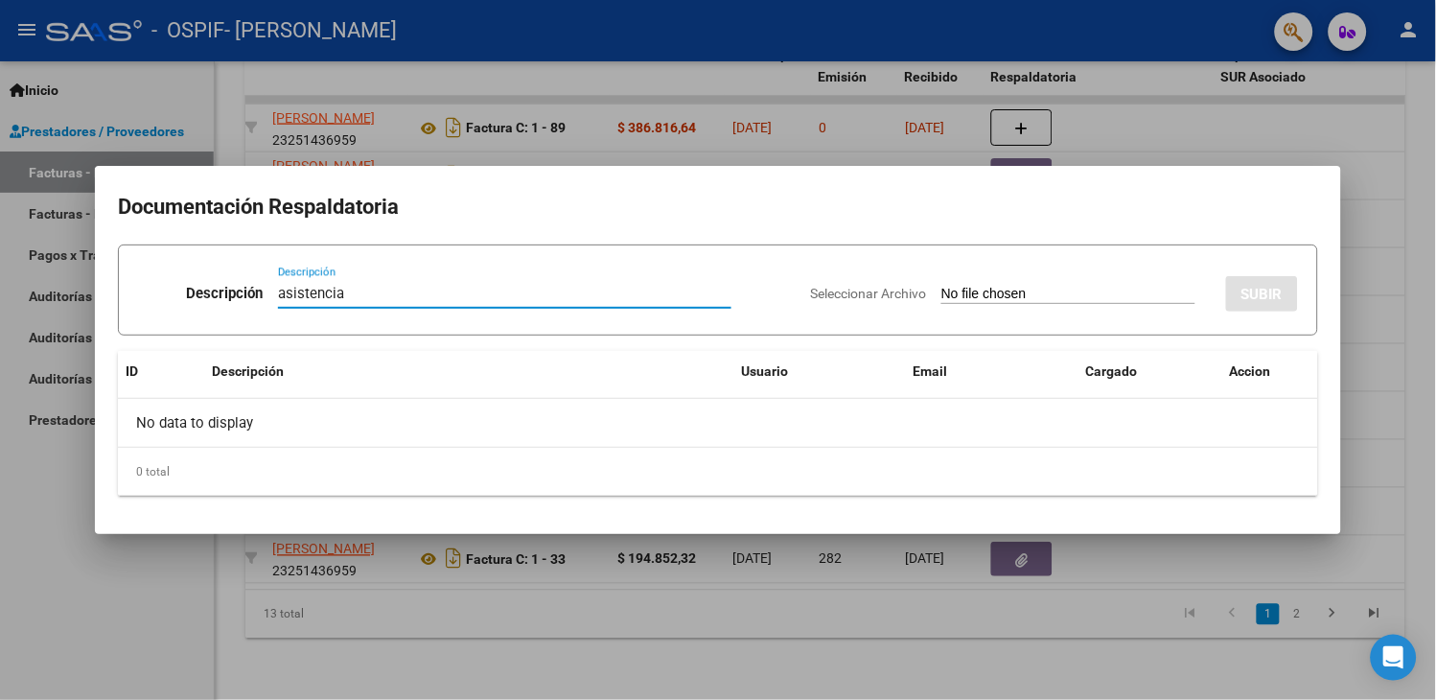
type input "asistencia"
click at [955, 292] on input "Seleccionar Archivo" at bounding box center [1069, 295] width 254 height 18
type input "C:\fakepath\Roldan Agosto 25.jpeg"
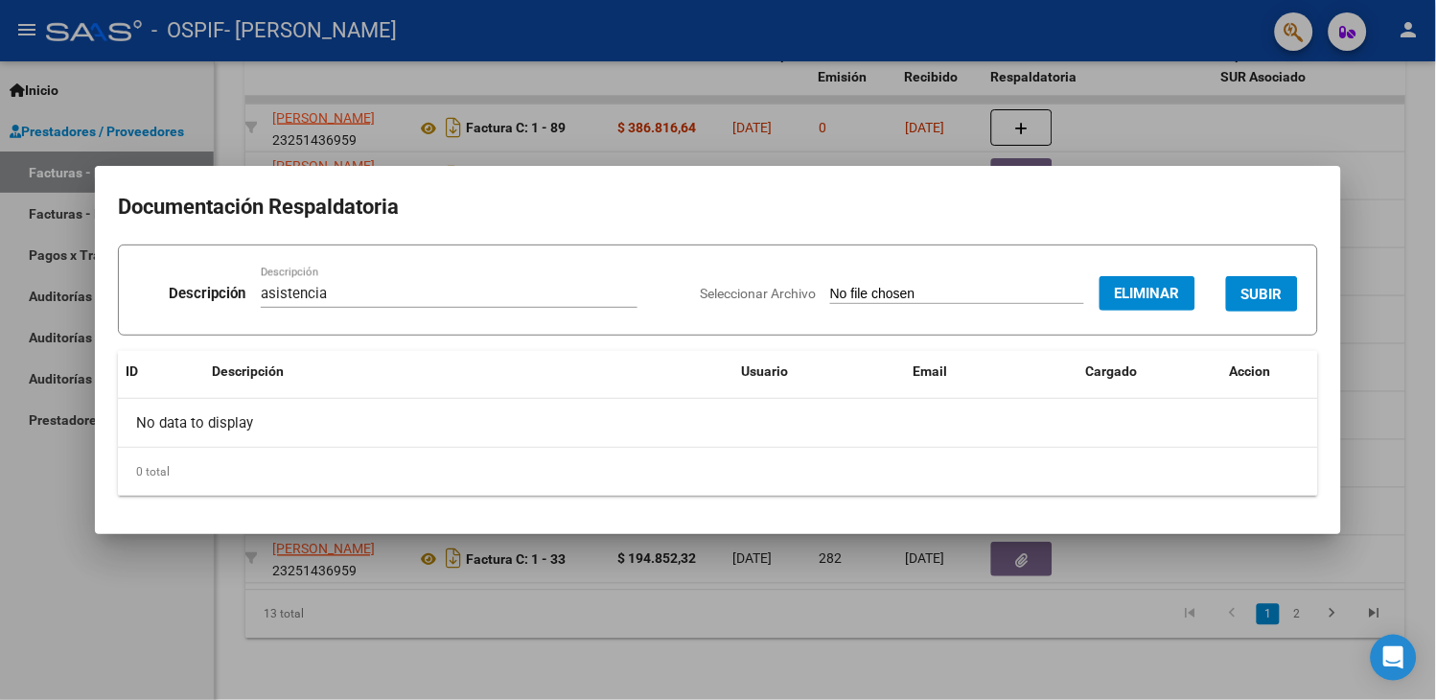
click at [1252, 288] on span "SUBIR" at bounding box center [1262, 294] width 41 height 17
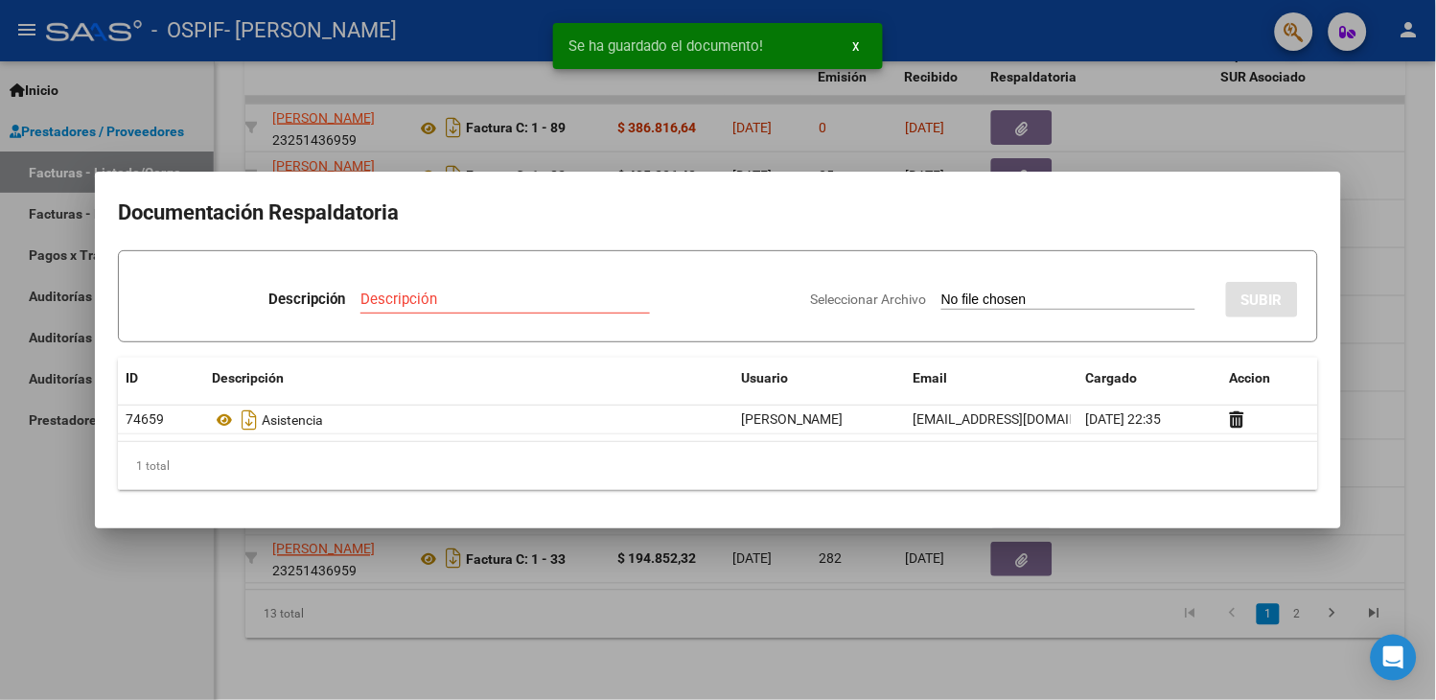
click at [1249, 158] on div at bounding box center [718, 350] width 1436 height 700
